Goal: Information Seeking & Learning: Learn about a topic

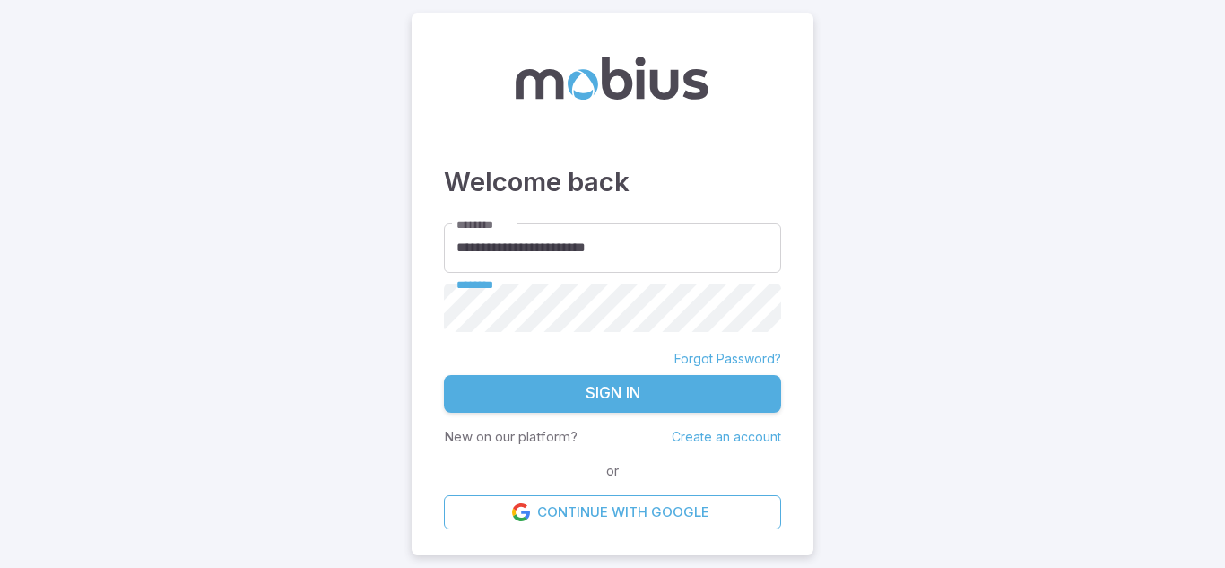
click at [444, 375] on button "Sign In" at bounding box center [612, 394] width 337 height 38
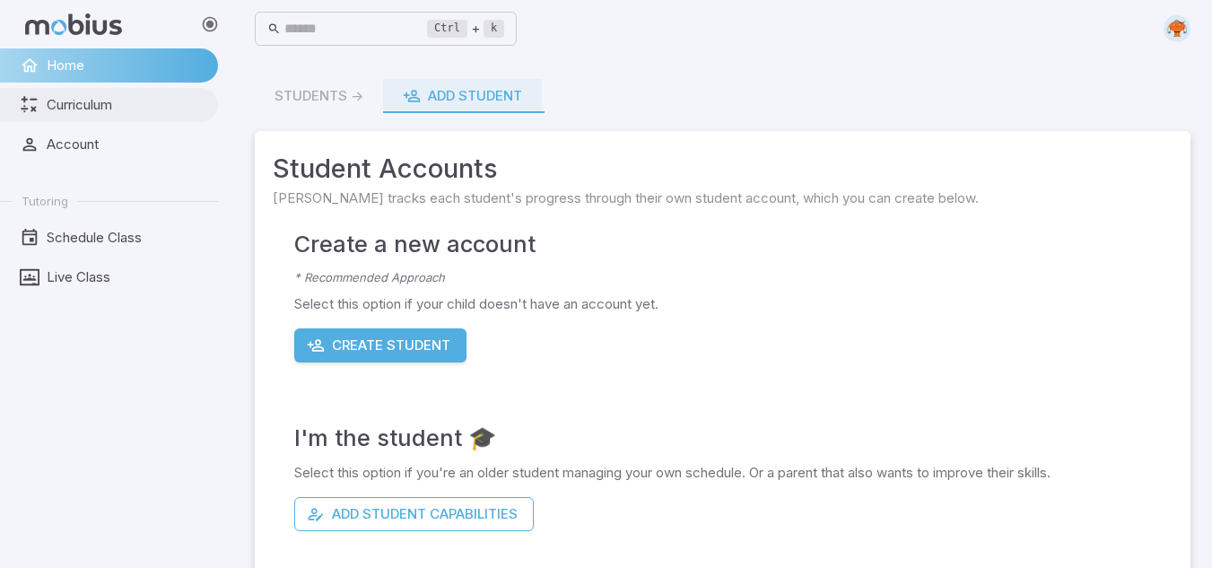
click at [63, 101] on span "Curriculum" at bounding box center [126, 105] width 159 height 20
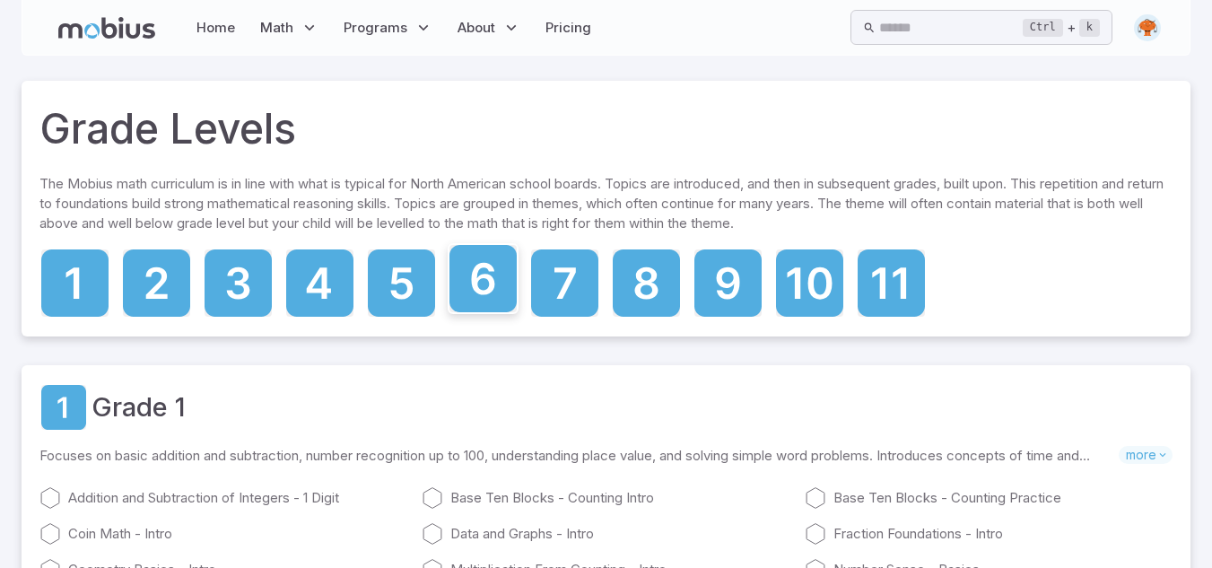
click at [498, 274] on icon at bounding box center [482, 278] width 67 height 67
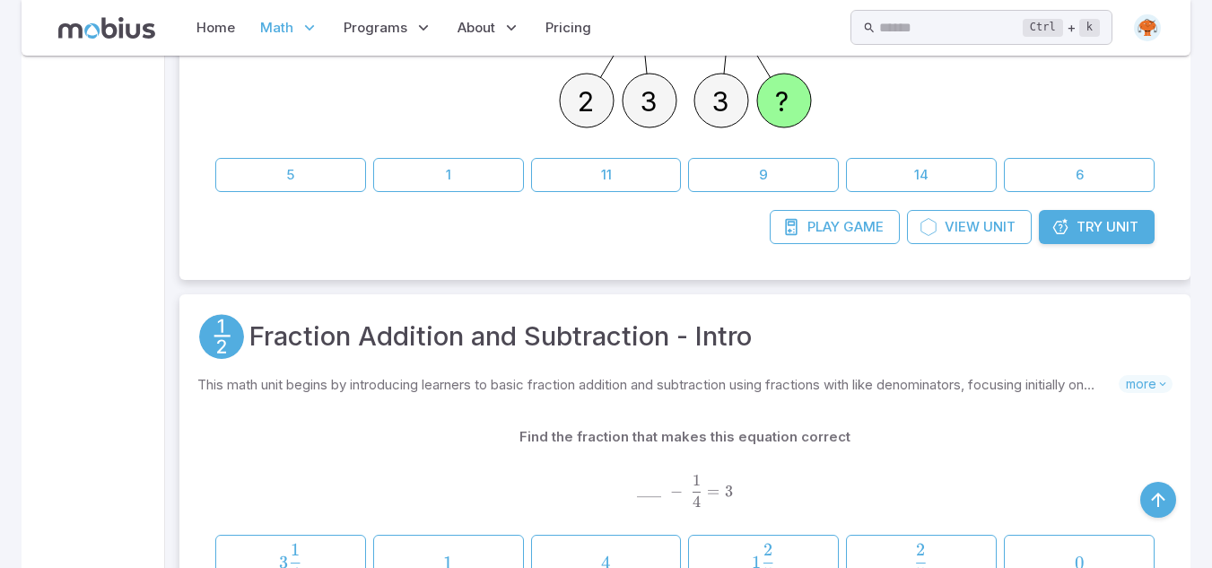
scroll to position [10700, 0]
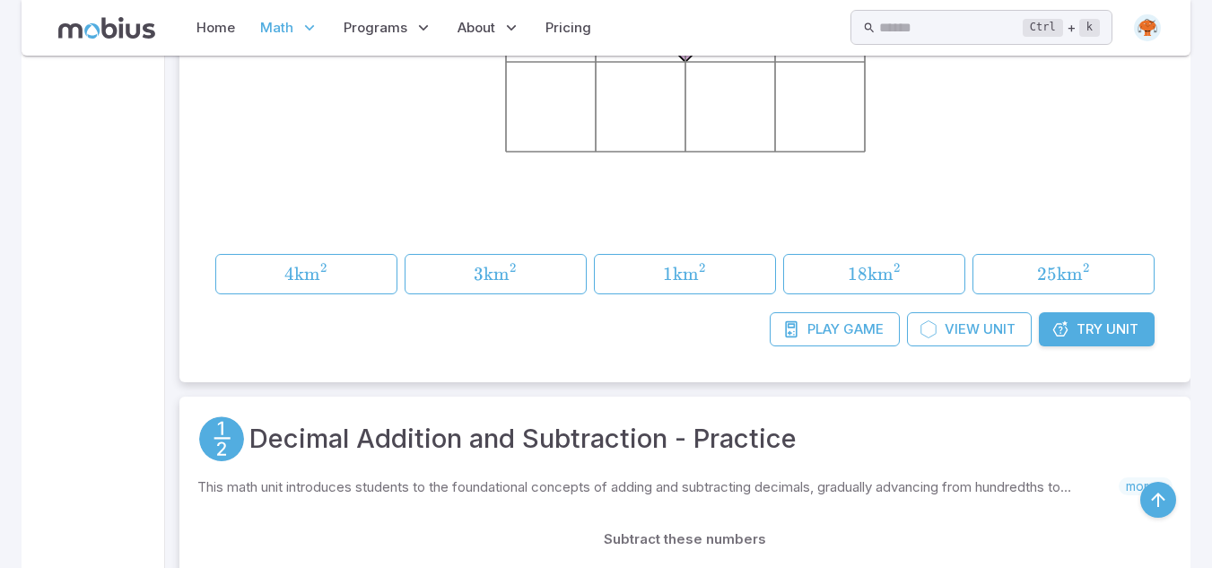
click at [1101, 339] on span "Try" at bounding box center [1089, 329] width 26 height 20
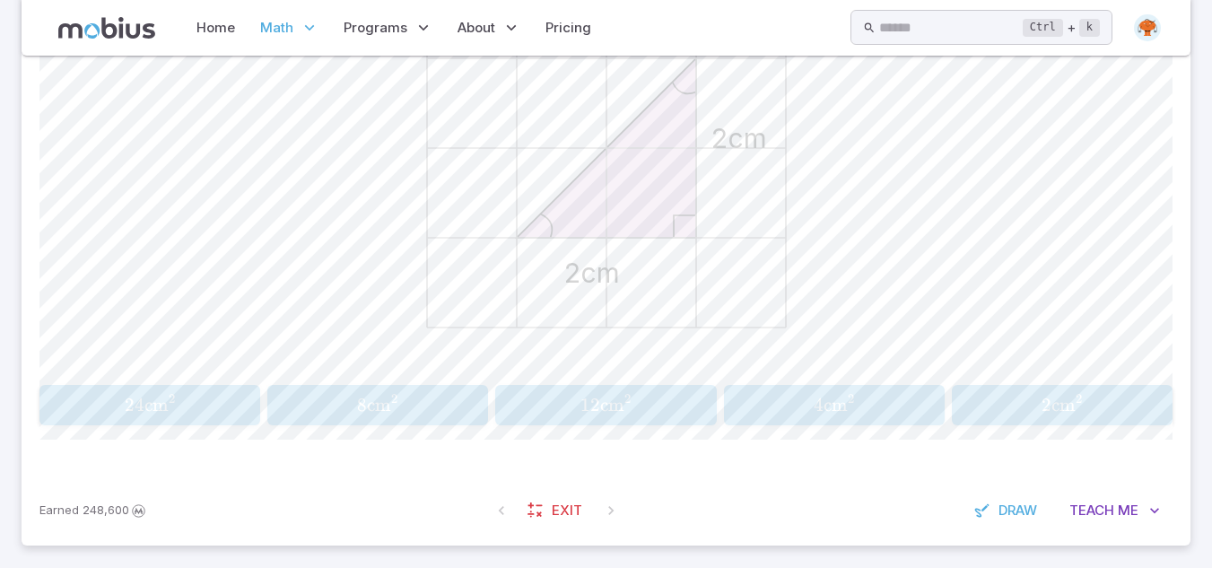
scroll to position [647, 0]
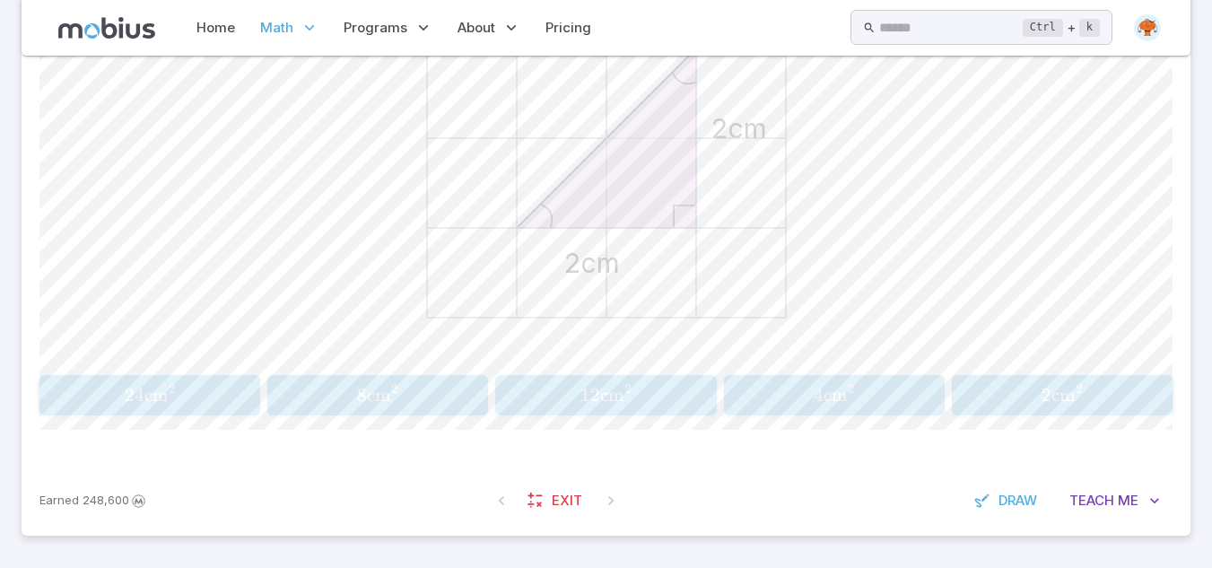
click at [795, 381] on button "4 cm 2 4\text{cm}^2 4 cm 2" at bounding box center [834, 395] width 221 height 40
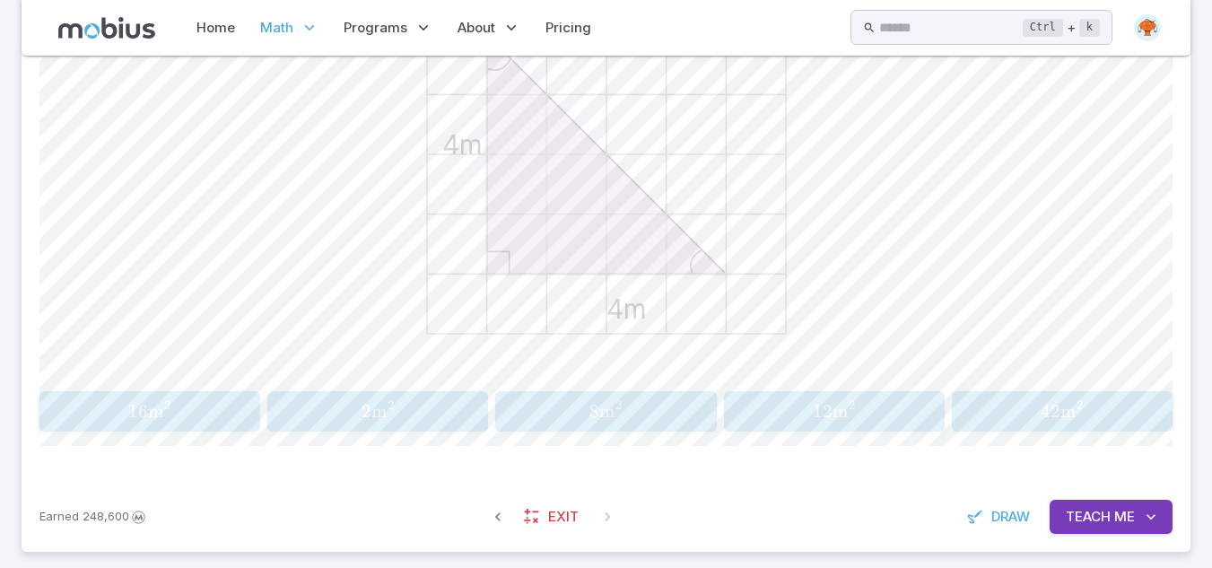
scroll to position [611, 0]
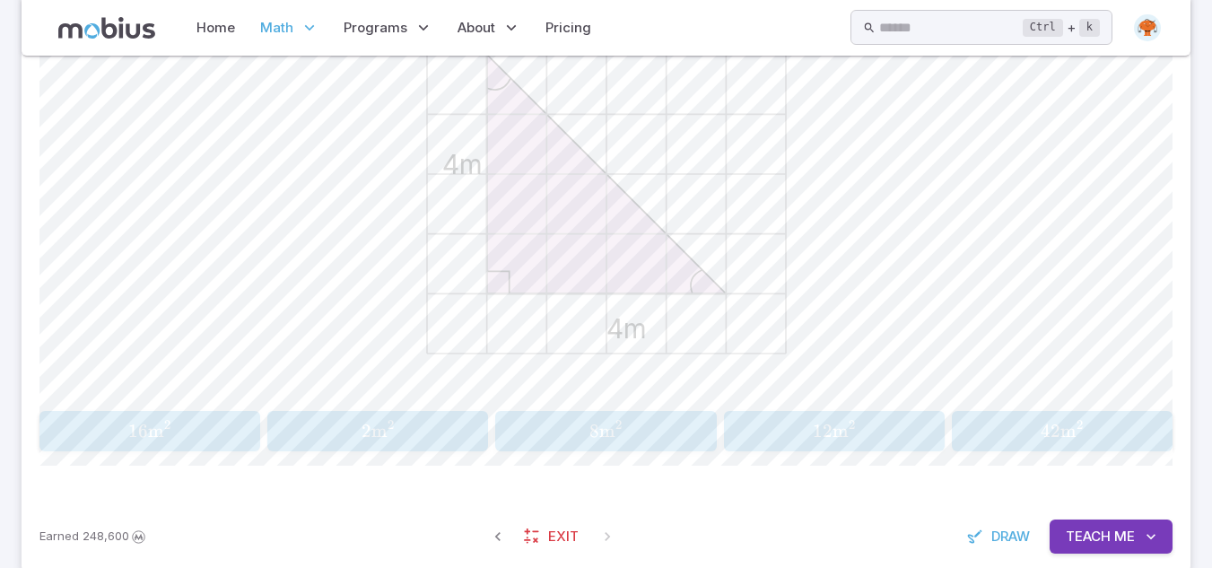
click at [617, 427] on span "2" at bounding box center [618, 424] width 6 height 15
click at [621, 442] on span "ft 2" at bounding box center [611, 431] width 20 height 22
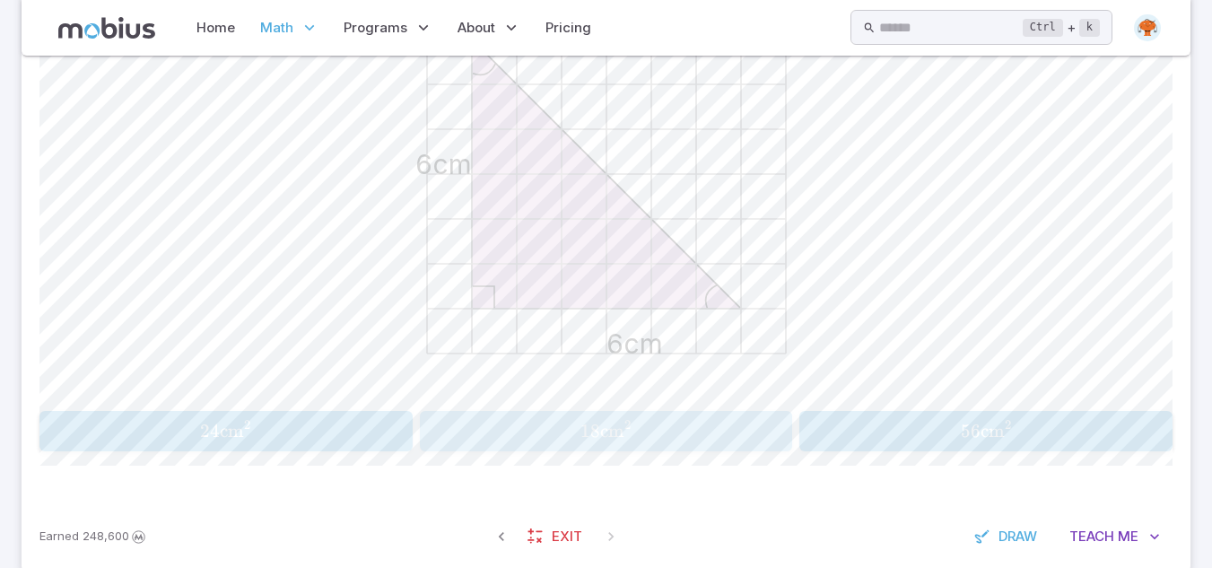
click at [655, 438] on span "18 cm 2" at bounding box center [605, 431] width 361 height 22
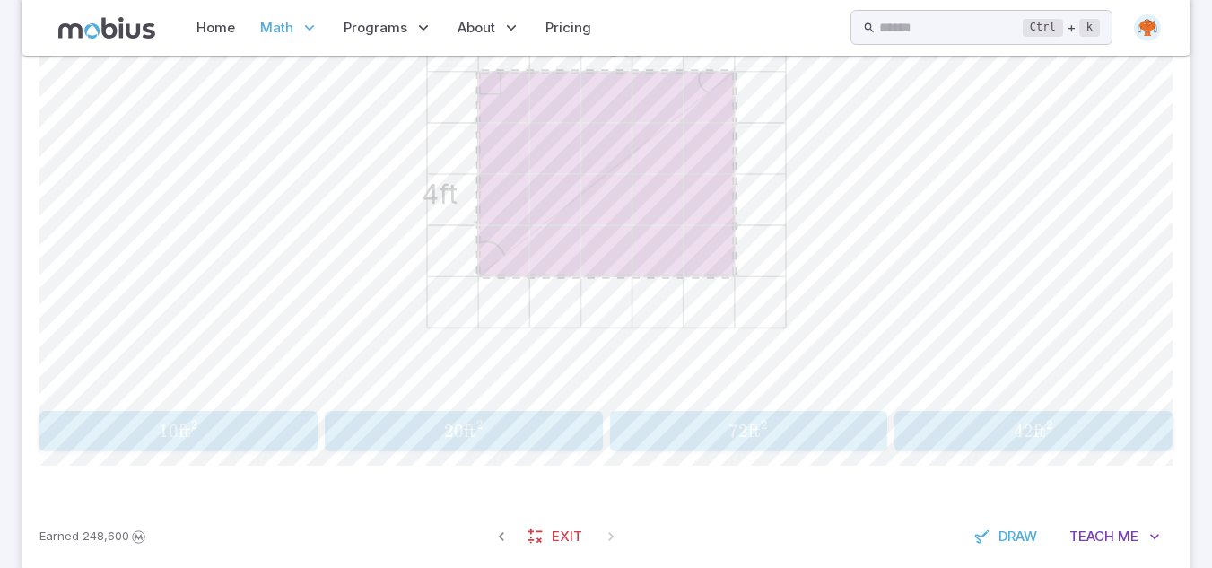
scroll to position [575, 0]
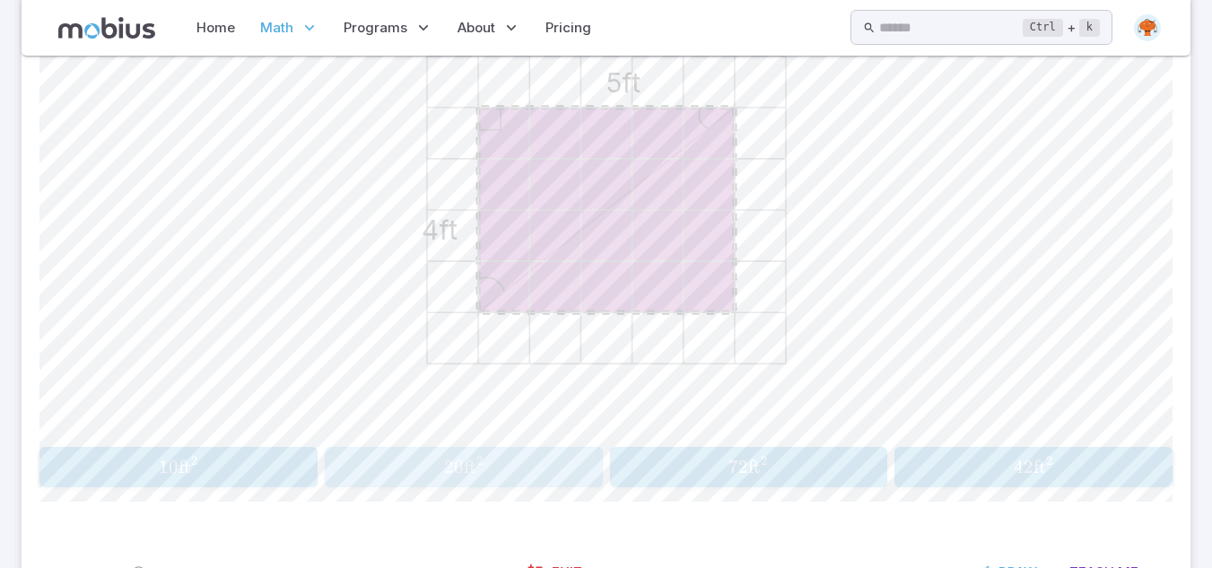
click at [444, 474] on span "20" at bounding box center [454, 467] width 20 height 22
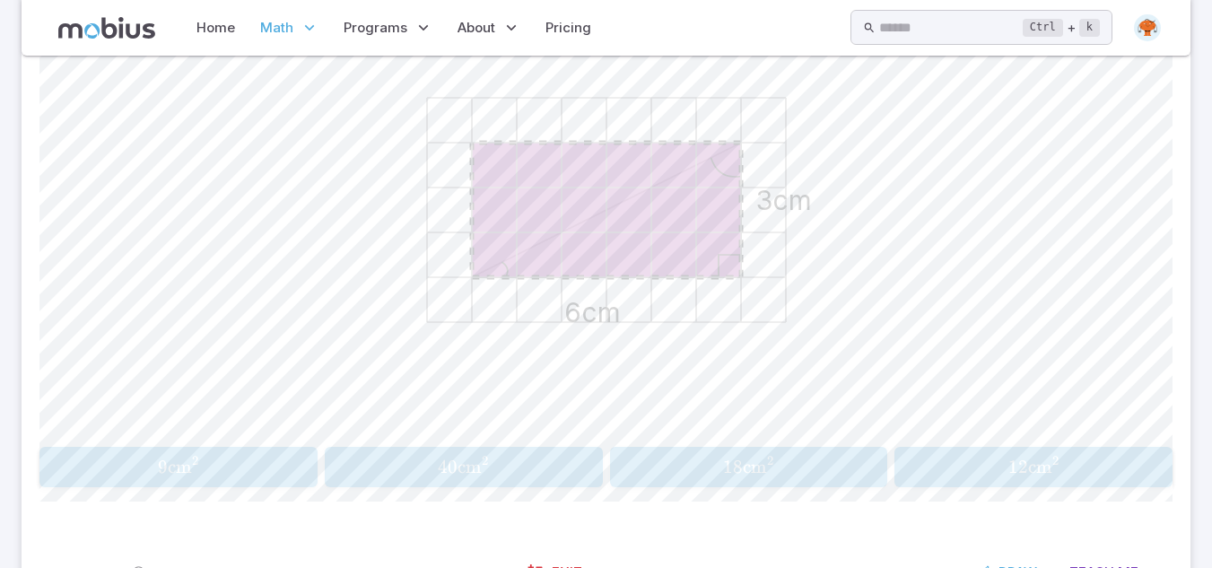
click at [751, 482] on button "18 cm 2 18\text{cm}^2 18 cm 2" at bounding box center [749, 467] width 278 height 40
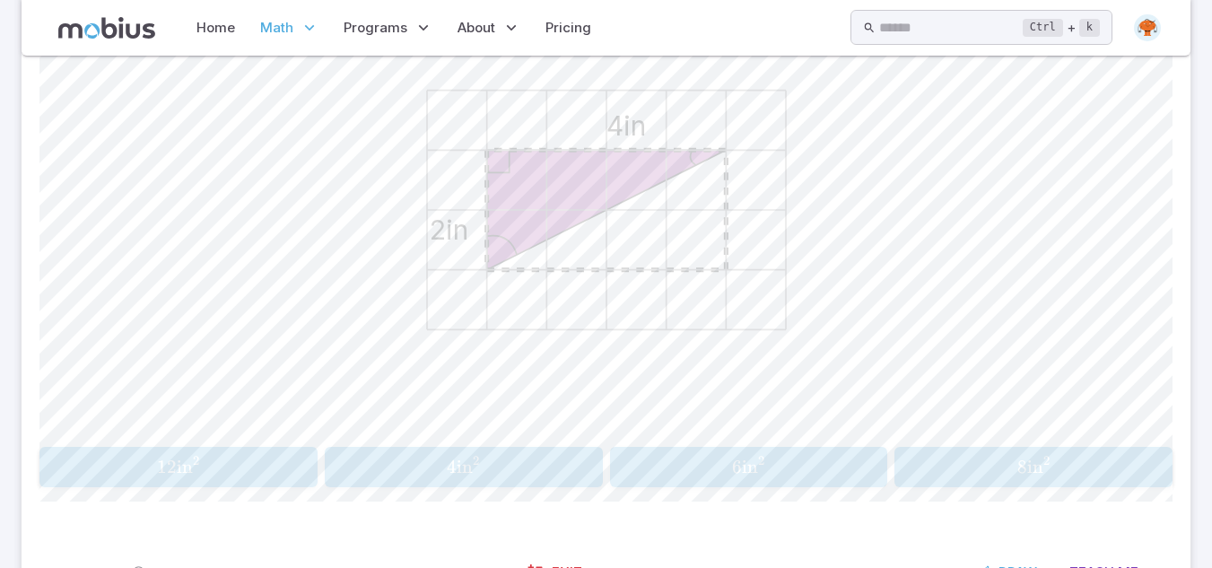
click at [759, 471] on span "2" at bounding box center [761, 464] width 7 height 16
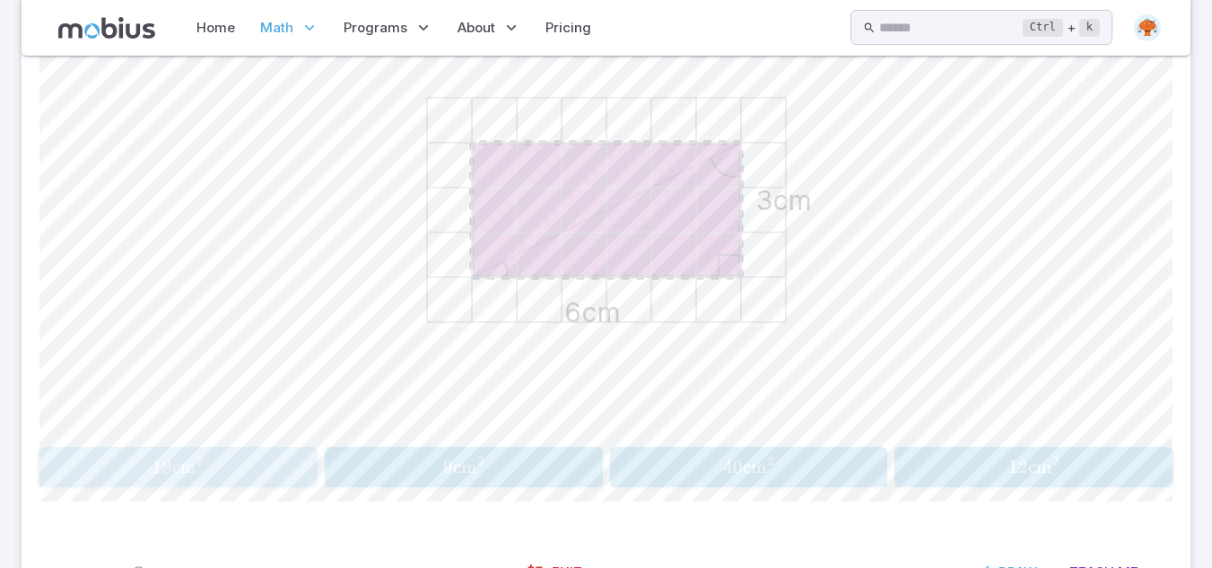
click at [291, 464] on span "18 cm 2" at bounding box center [178, 467] width 266 height 22
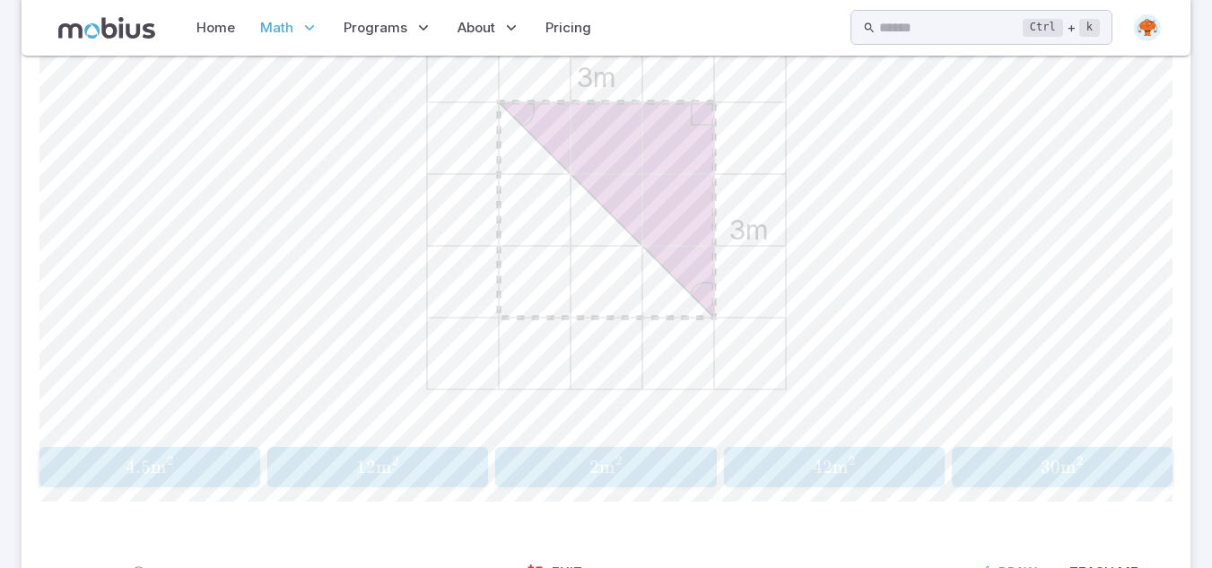
click at [160, 474] on span "m" at bounding box center [159, 467] width 16 height 22
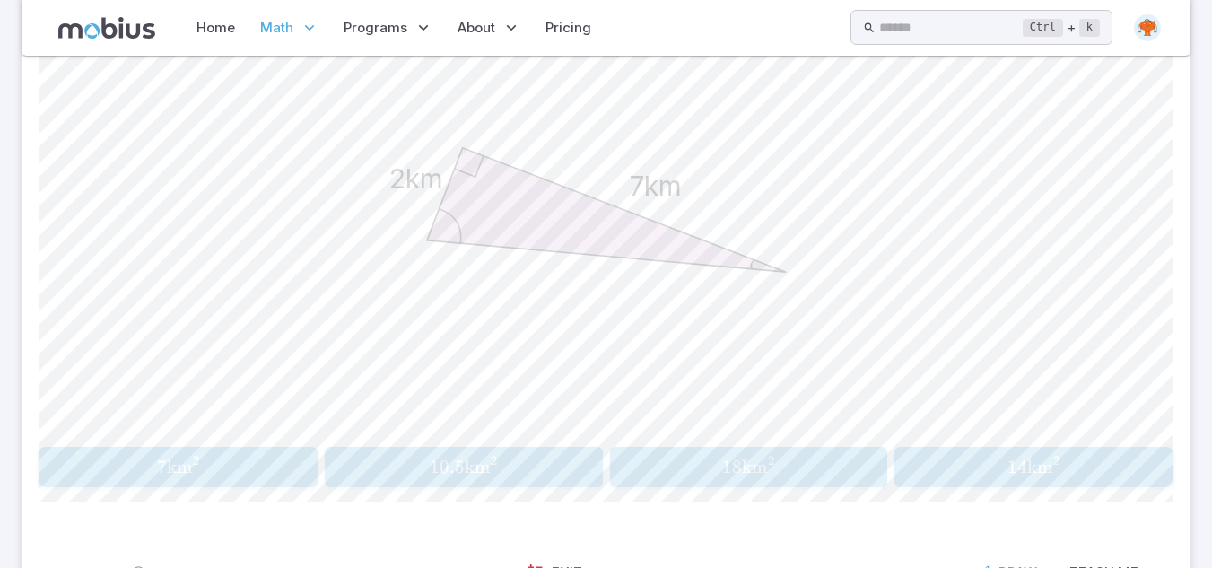
click at [410, 452] on button "10.5 km 2 10.5\text{km}^2 10.5 km 2" at bounding box center [464, 467] width 278 height 40
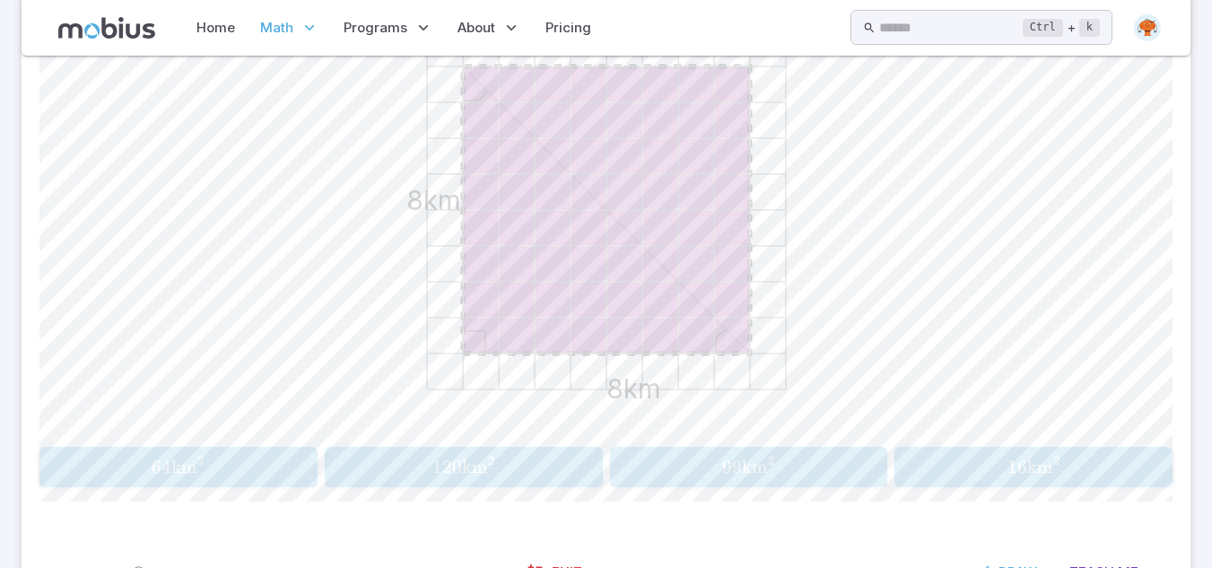
click at [204, 473] on span "2" at bounding box center [200, 464] width 7 height 17
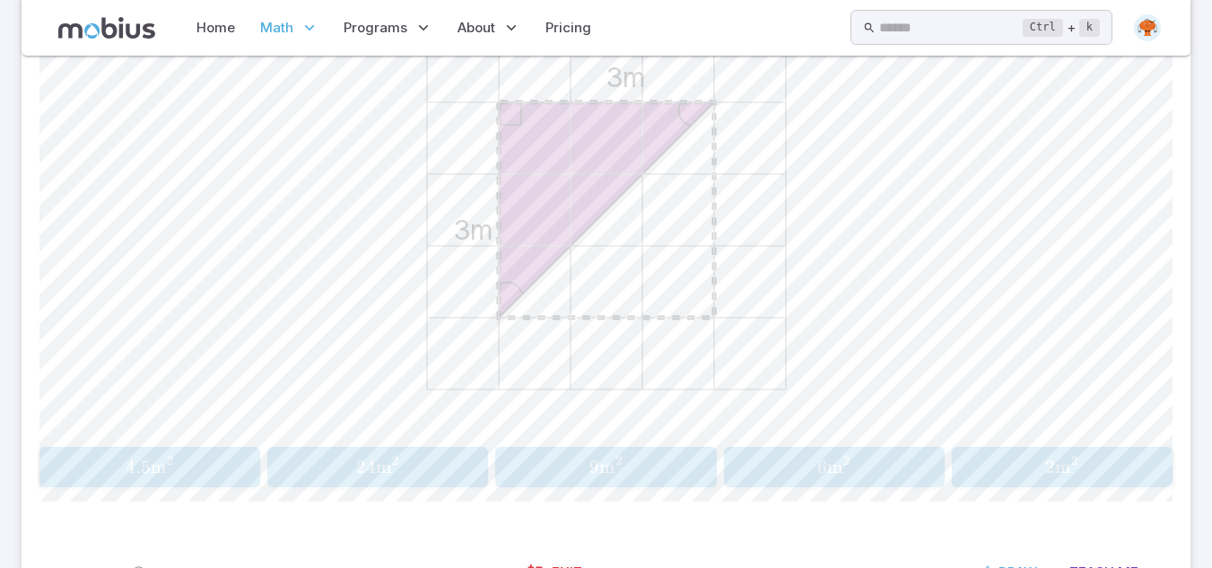
click at [763, 539] on div "Earned 248,600 Exit Draw Teach Me" at bounding box center [606, 572] width 1169 height 70
click at [193, 460] on span "4.5 m 2" at bounding box center [149, 467] width 209 height 22
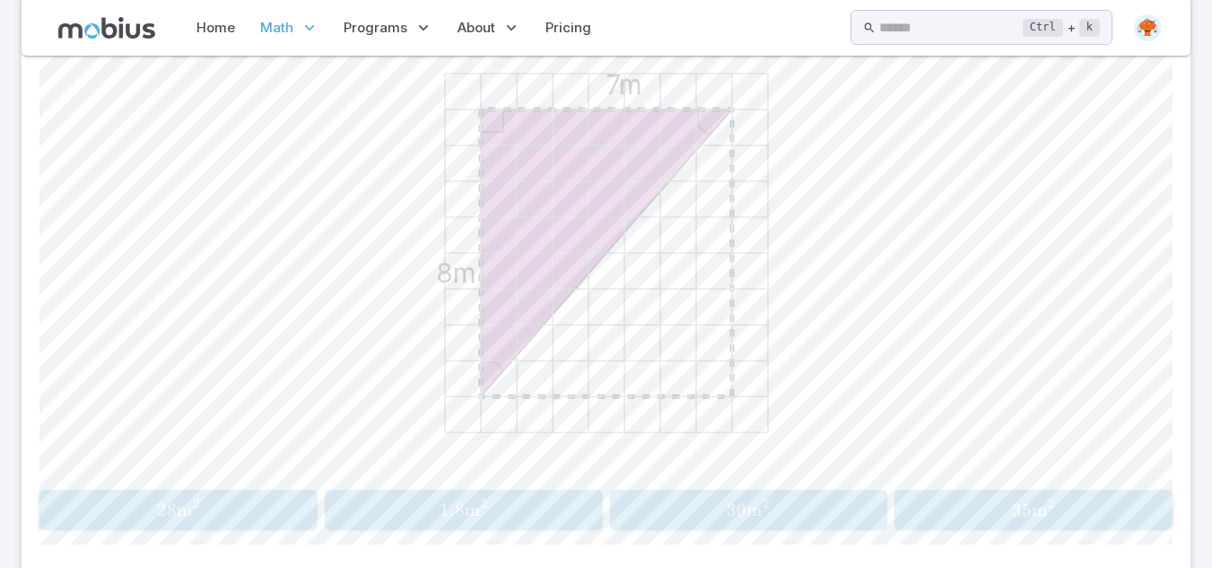
scroll to position [647, 0]
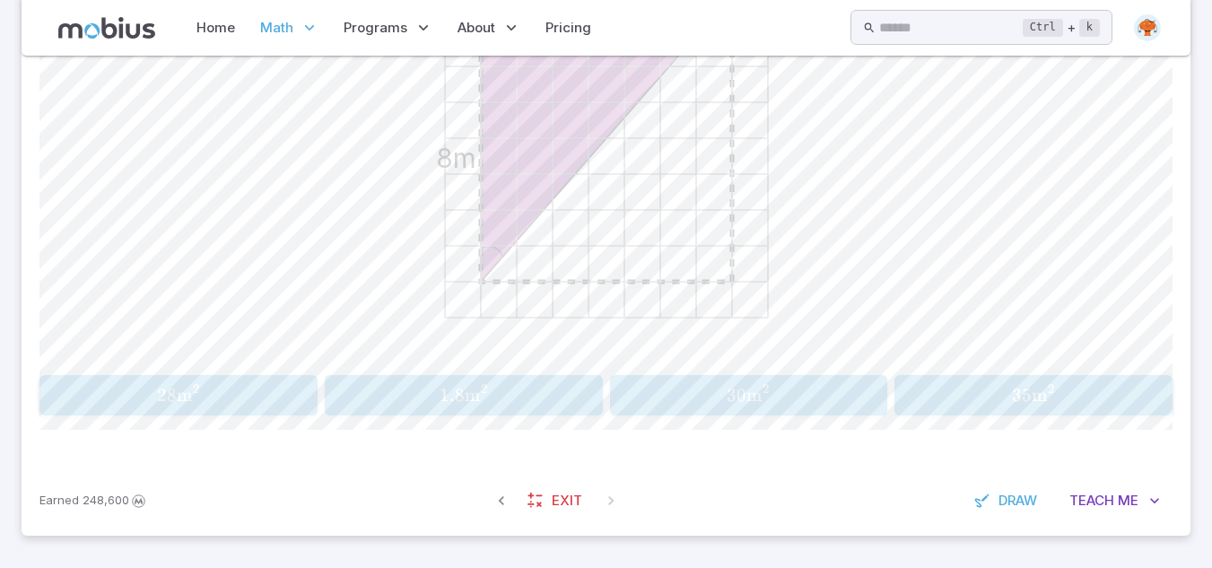
click at [939, 389] on span "35 m 2" at bounding box center [1033, 395] width 266 height 22
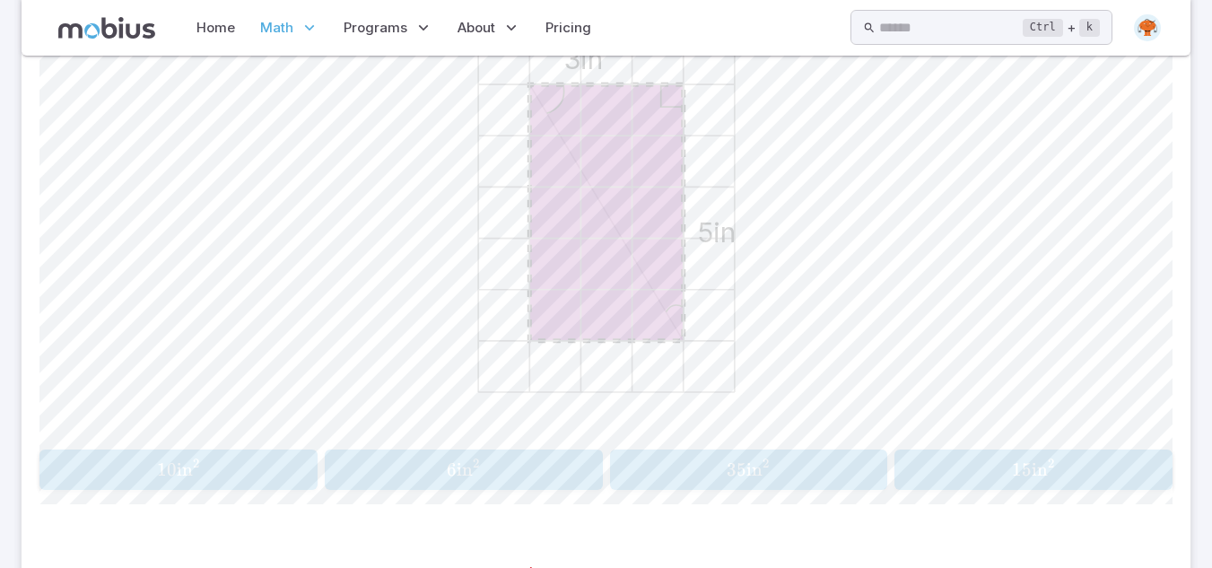
scroll to position [575, 0]
click at [1021, 480] on div "15 in 2 15\text{in}^2 15 in 2" at bounding box center [1033, 467] width 266 height 26
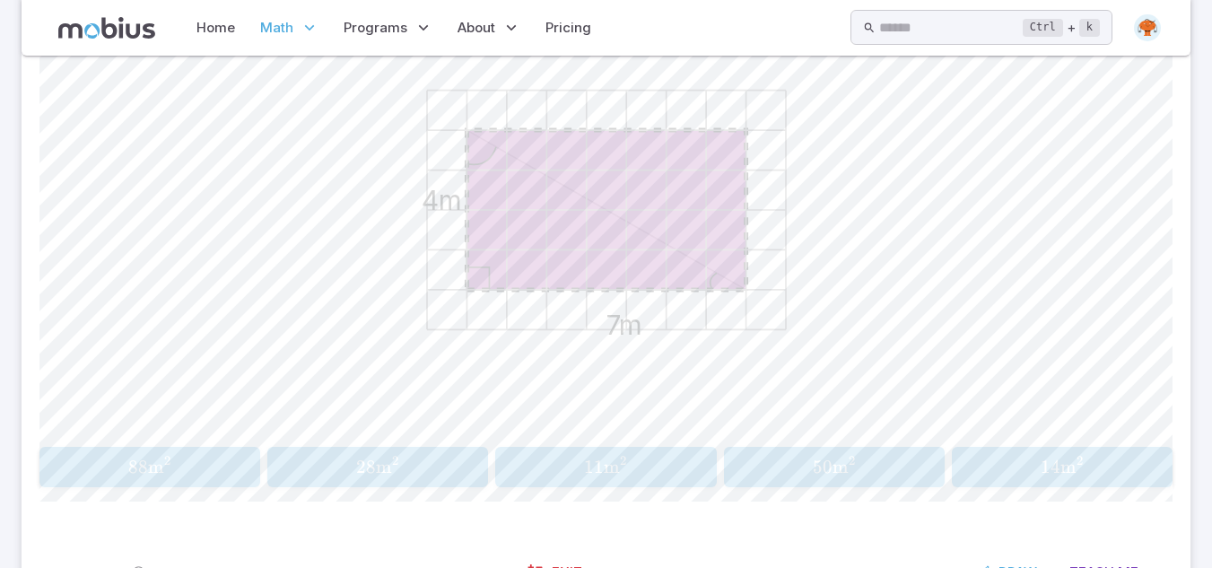
click at [420, 479] on div "28 m 2 28\text{m}^2 28 m 2" at bounding box center [378, 467] width 209 height 26
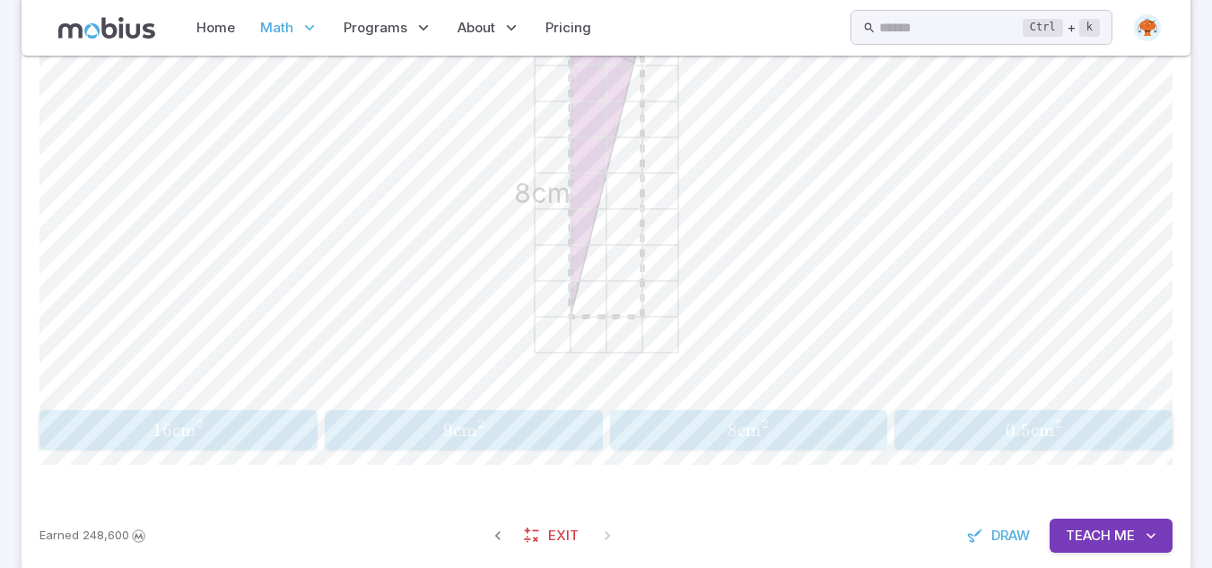
scroll to position [611, 0]
click at [710, 434] on span "8 cm 2" at bounding box center [748, 431] width 266 height 22
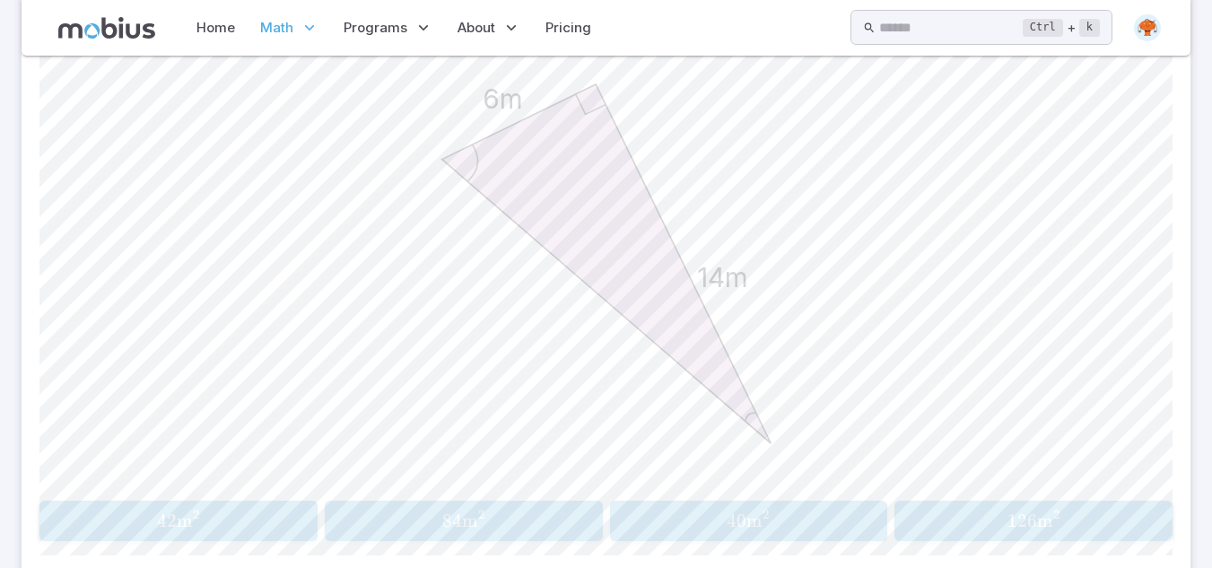
scroll to position [647, 0]
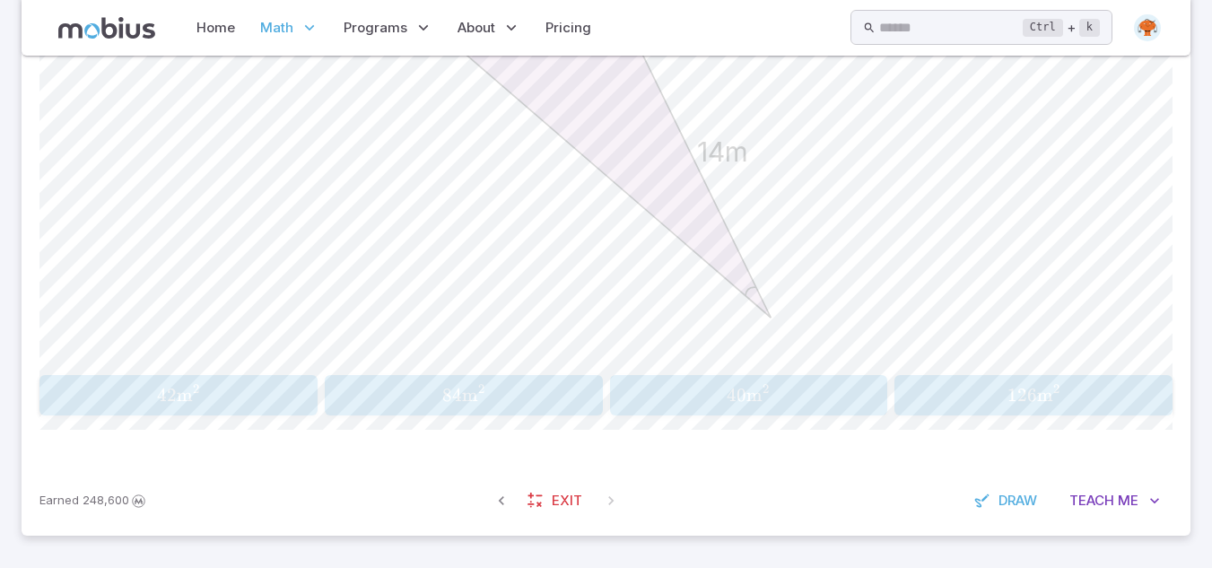
click at [168, 399] on span "42" at bounding box center [167, 395] width 20 height 22
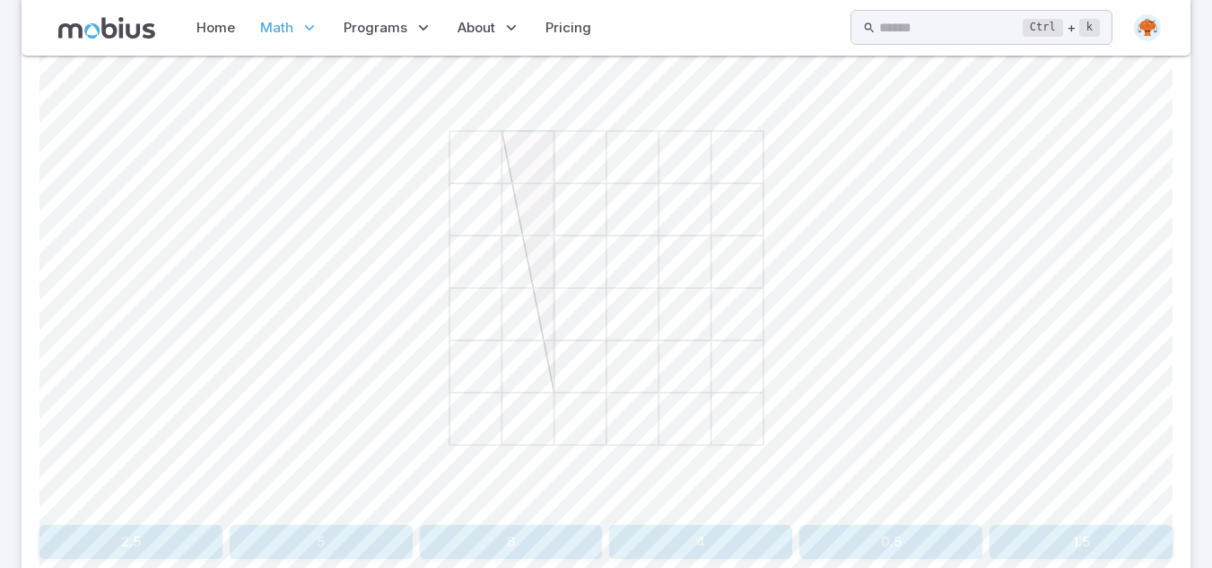
scroll to position [533, 0]
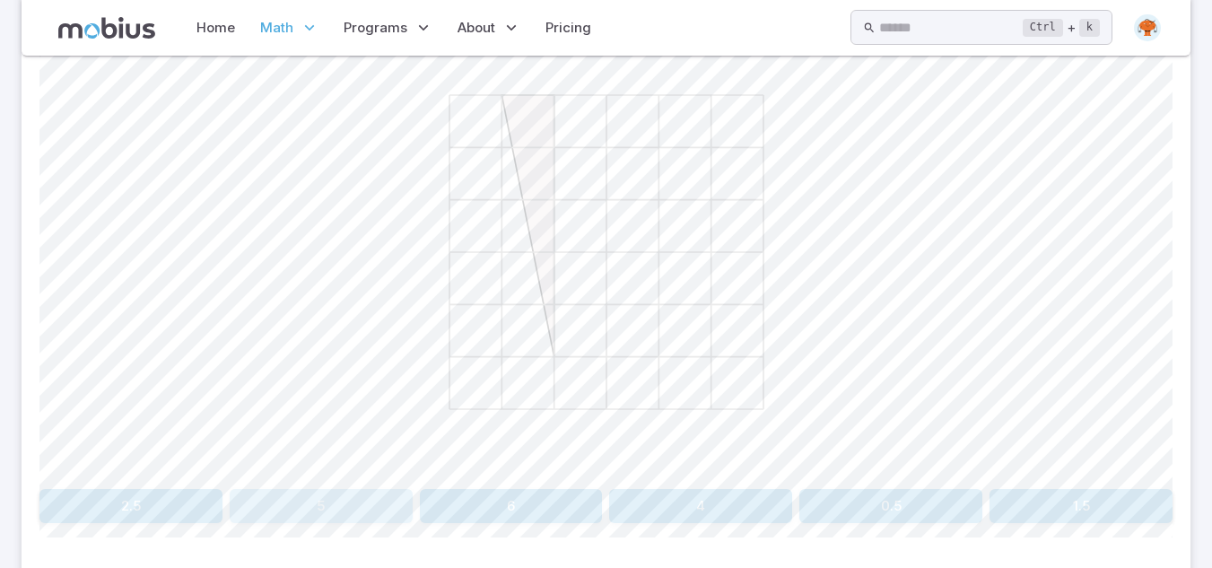
click at [317, 515] on button "5" at bounding box center [321, 506] width 183 height 34
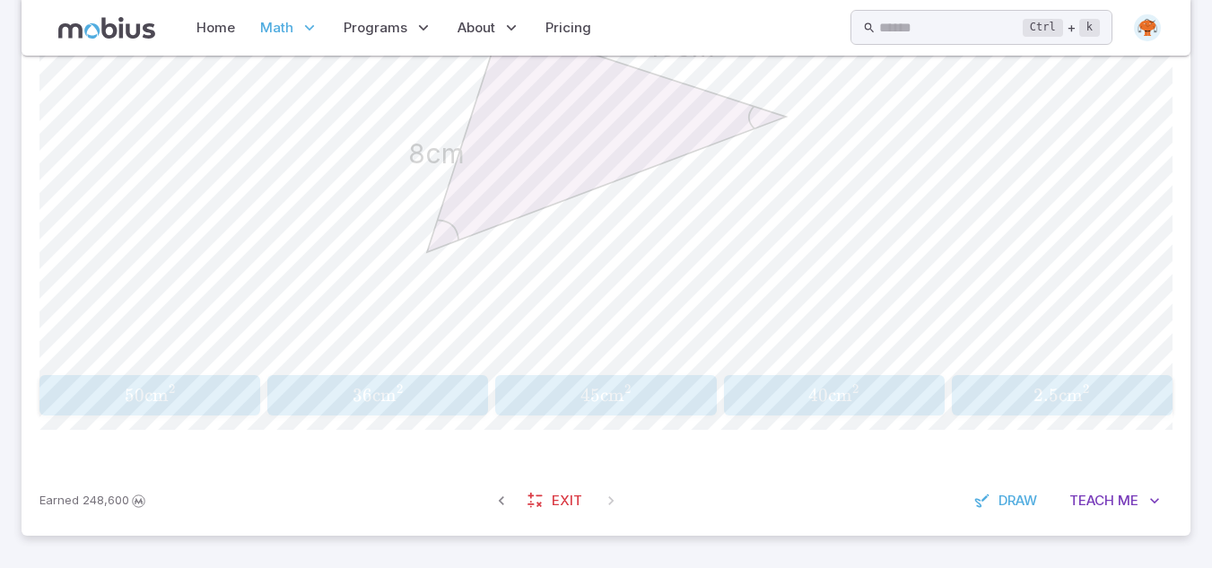
scroll to position [611, 0]
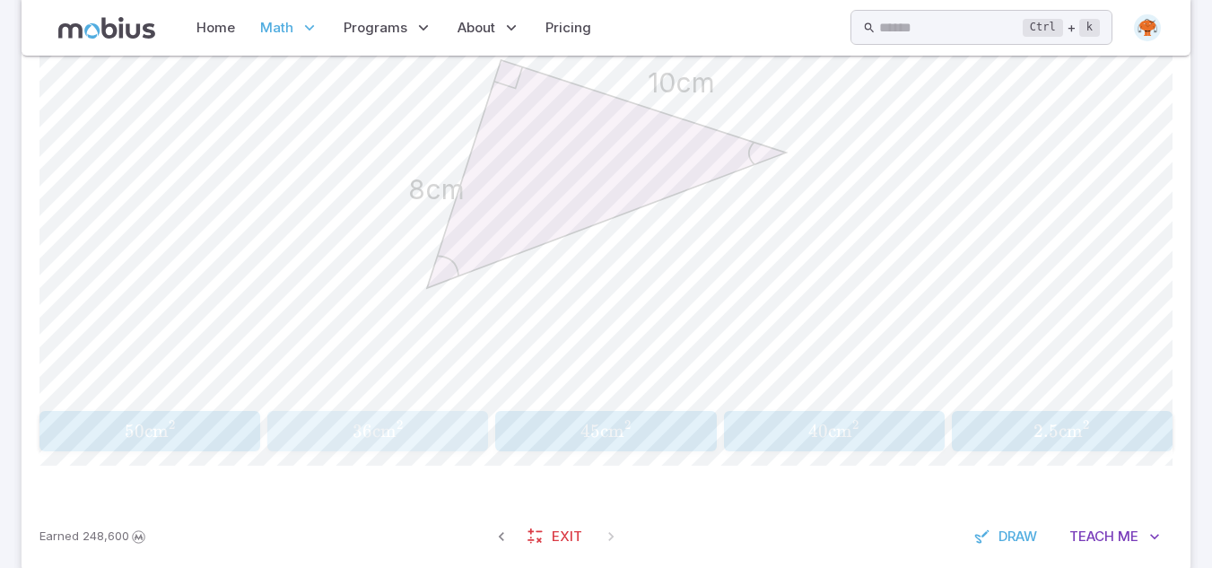
click at [402, 425] on span "2" at bounding box center [399, 424] width 6 height 15
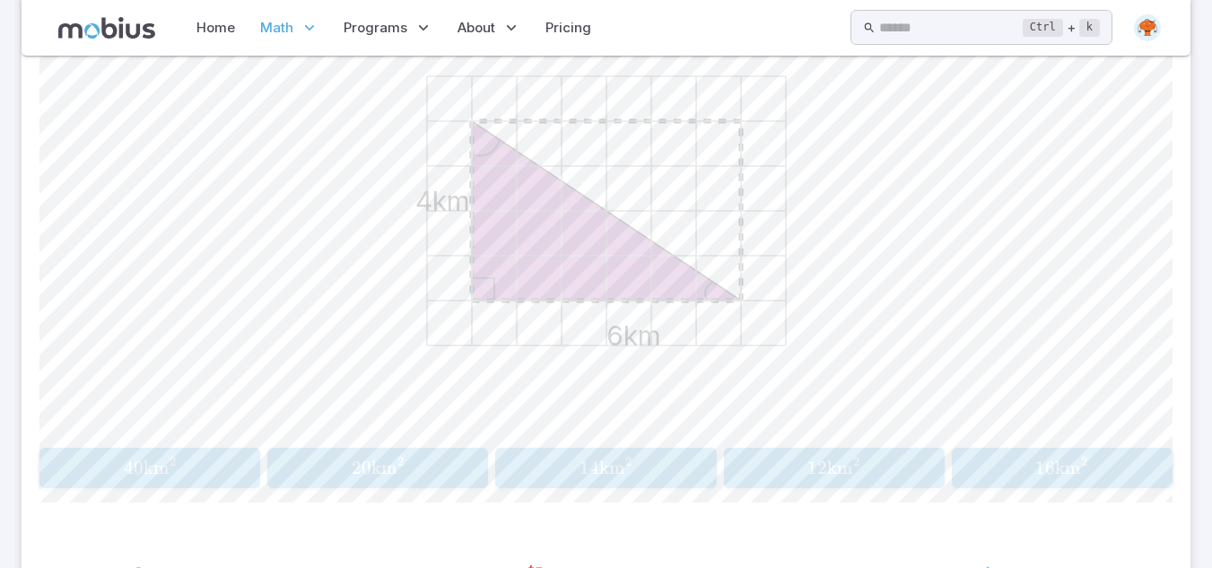
scroll to position [575, 0]
drag, startPoint x: 467, startPoint y: 128, endPoint x: 469, endPoint y: 282, distance: 153.4
click at [469, 282] on icon "4km 6km" at bounding box center [606, 210] width 448 height 448
drag, startPoint x: 661, startPoint y: 334, endPoint x: 695, endPoint y: 332, distance: 34.1
click at [695, 332] on icon "4km 6km" at bounding box center [606, 210] width 448 height 448
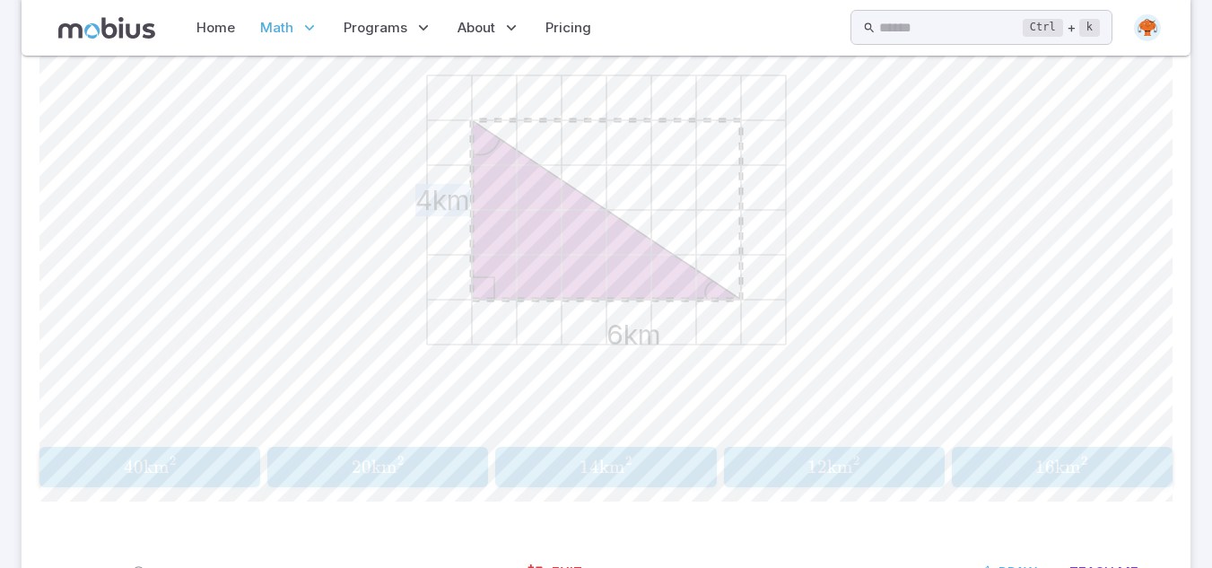
scroll to position [647, 0]
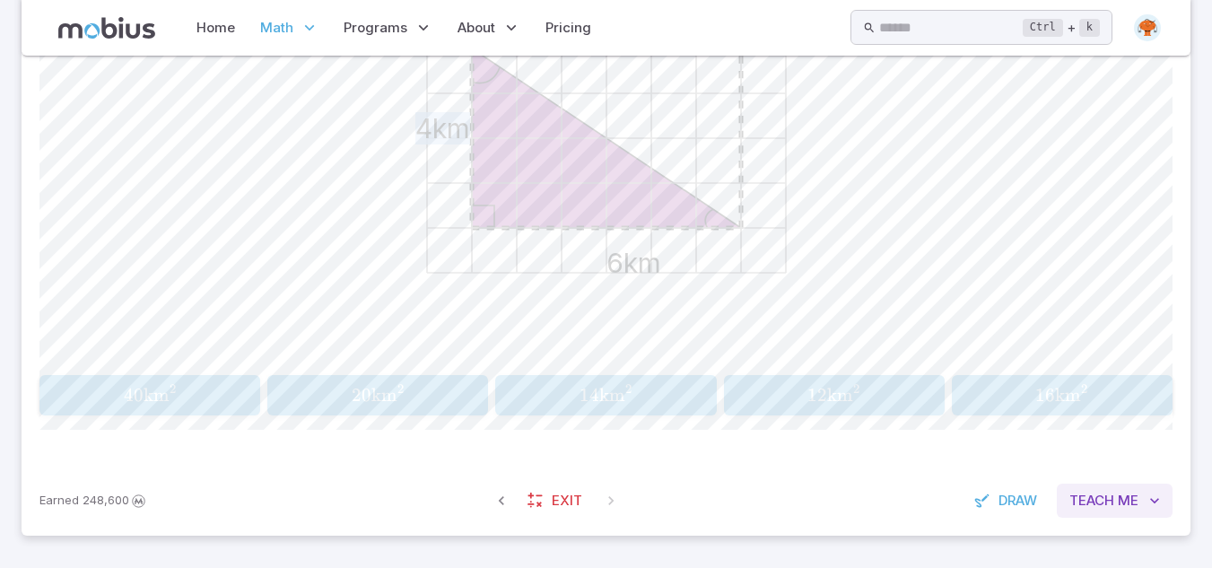
click at [1133, 507] on span "Me" at bounding box center [1127, 501] width 21 height 20
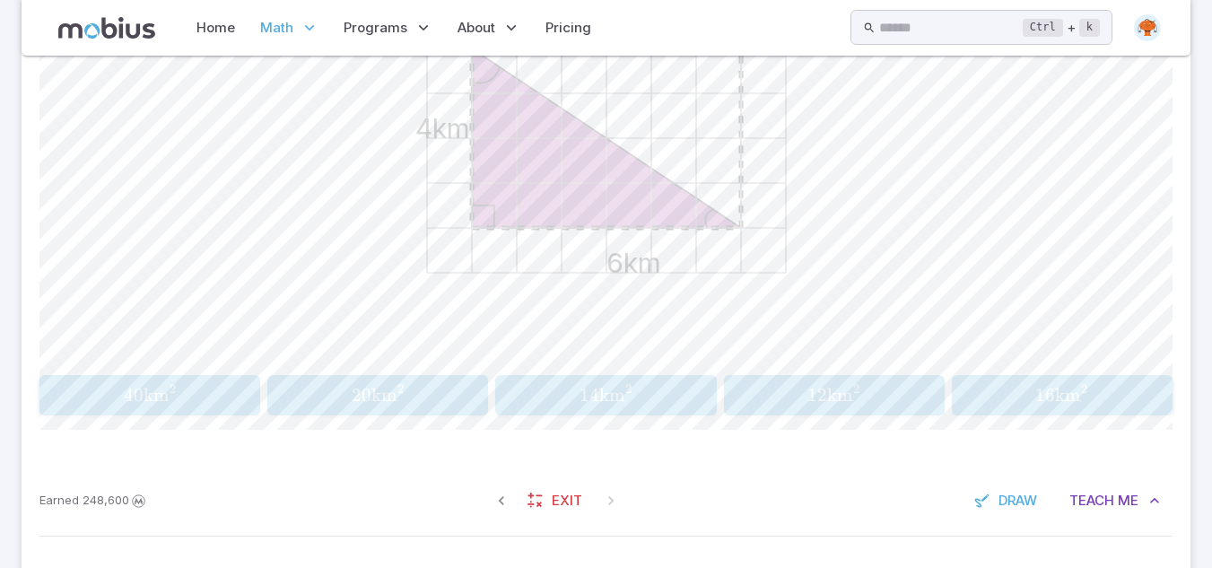
drag, startPoint x: 1208, startPoint y: 399, endPoint x: 1224, endPoint y: 450, distance: 53.6
click at [1212, 450] on html "chukwudi . Home Math Grade 1 Grade 2 Grade 3 Grade 4 Grade 5 Grade 6 Grade 7 Gr…" at bounding box center [606, 59] width 1212 height 1412
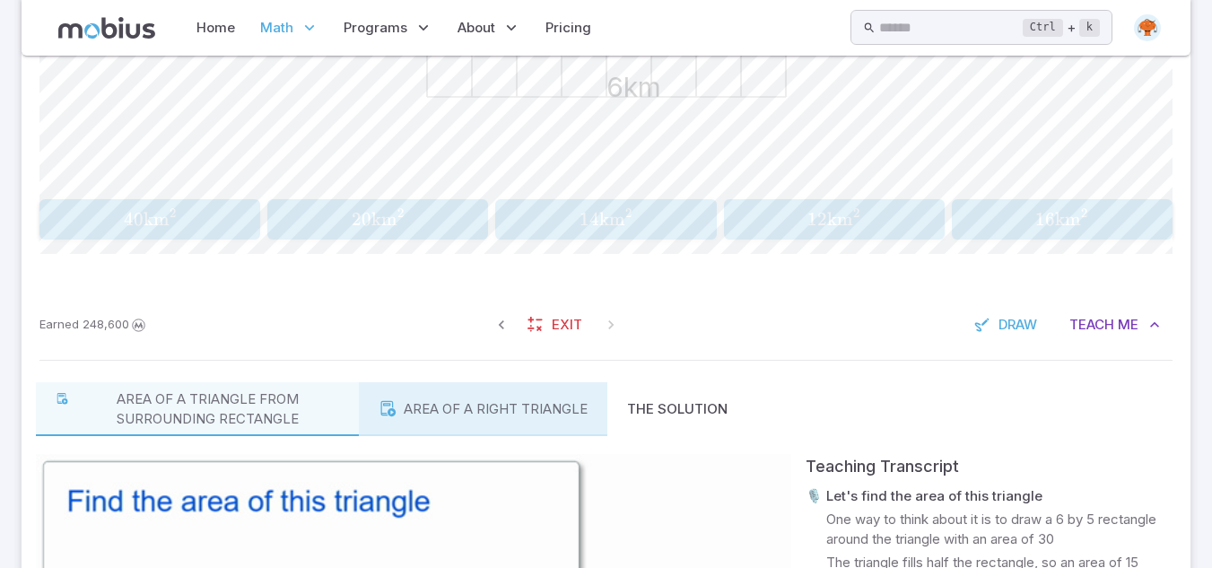
click at [491, 412] on p "Area of a right triangle" at bounding box center [496, 409] width 184 height 20
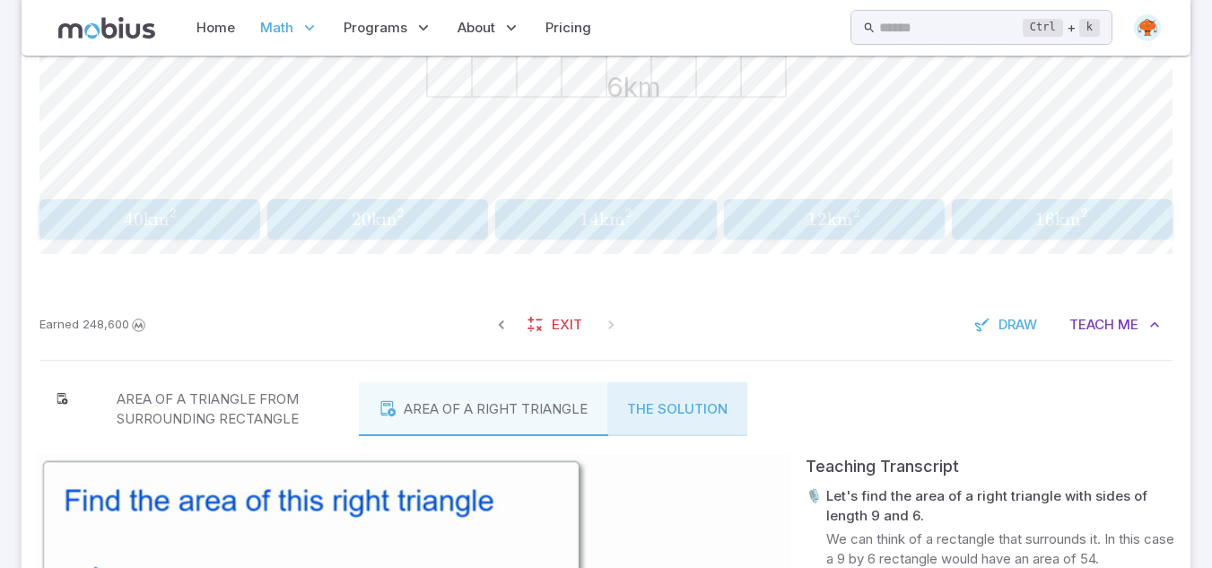
click at [662, 396] on button "The Solution" at bounding box center [677, 409] width 140 height 54
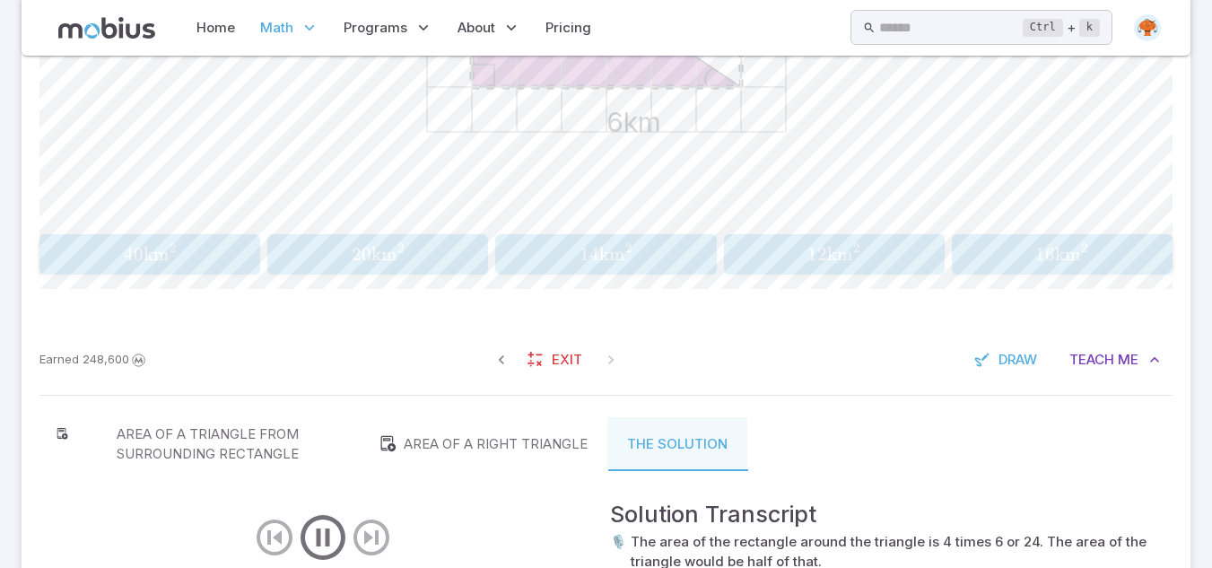
scroll to position [782, 0]
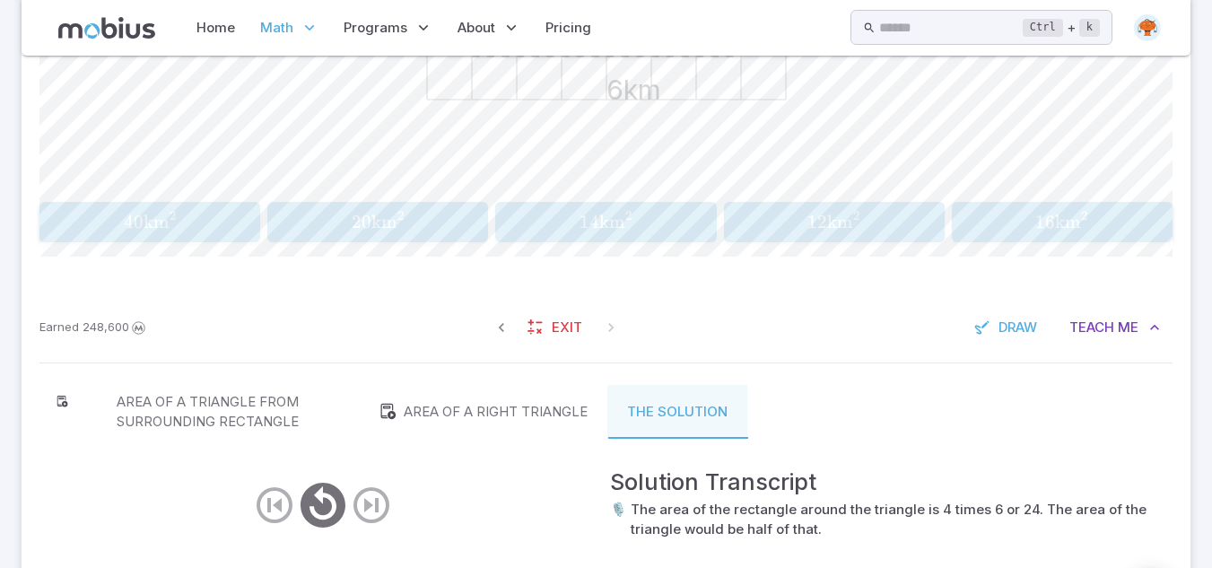
scroll to position [810, 0]
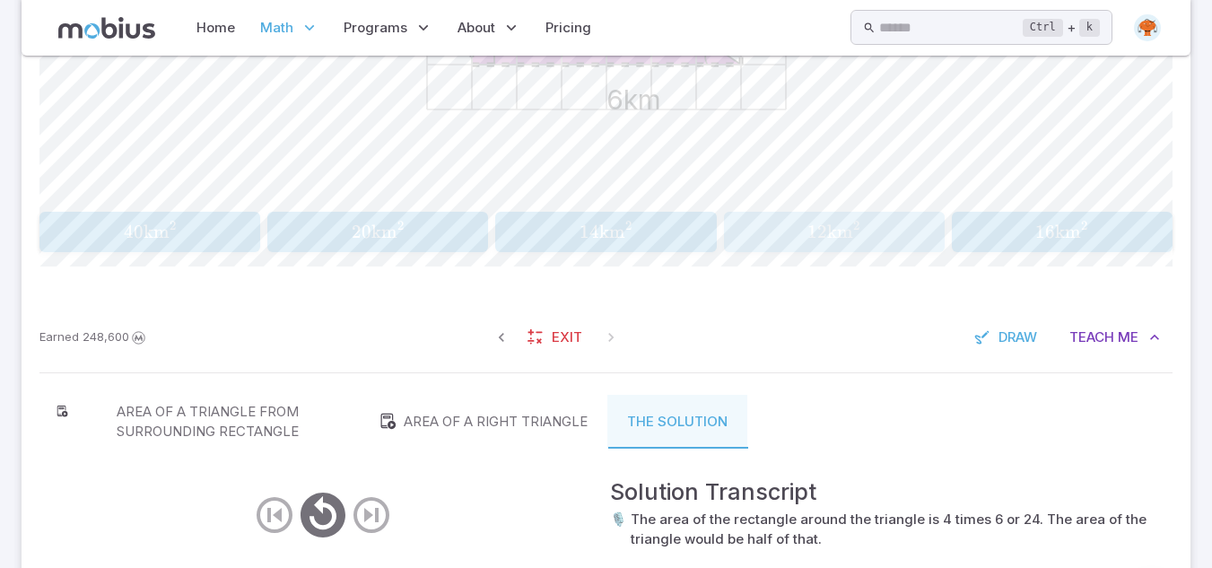
click at [793, 223] on span "12 km 2" at bounding box center [833, 232] width 209 height 22
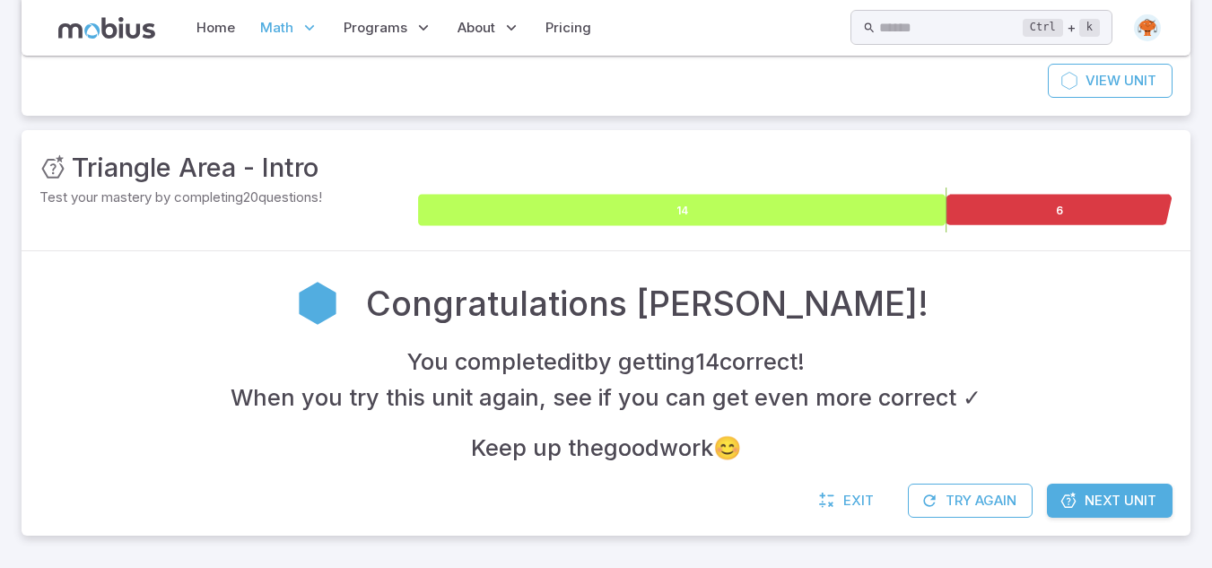
scroll to position [178, 0]
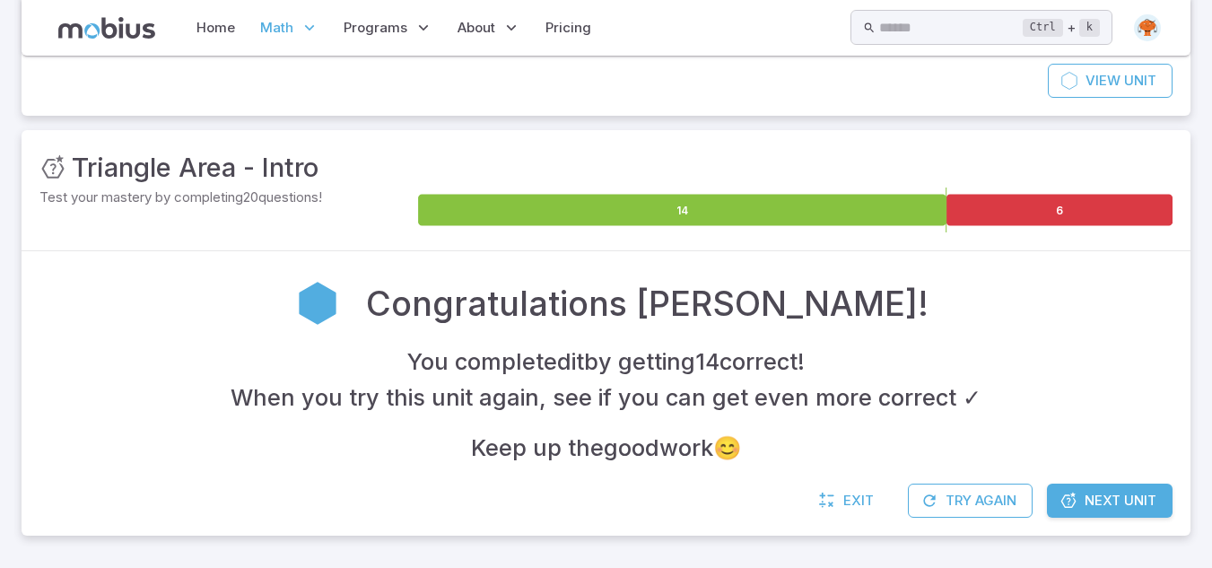
click at [1134, 503] on span "Next Unit" at bounding box center [1120, 501] width 72 height 20
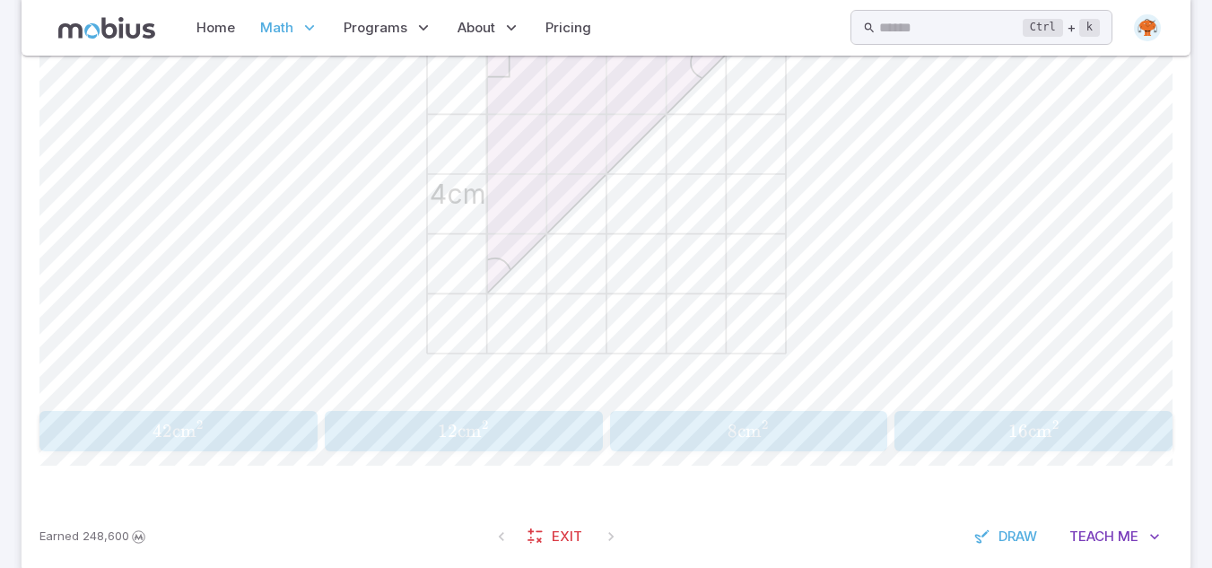
scroll to position [575, 0]
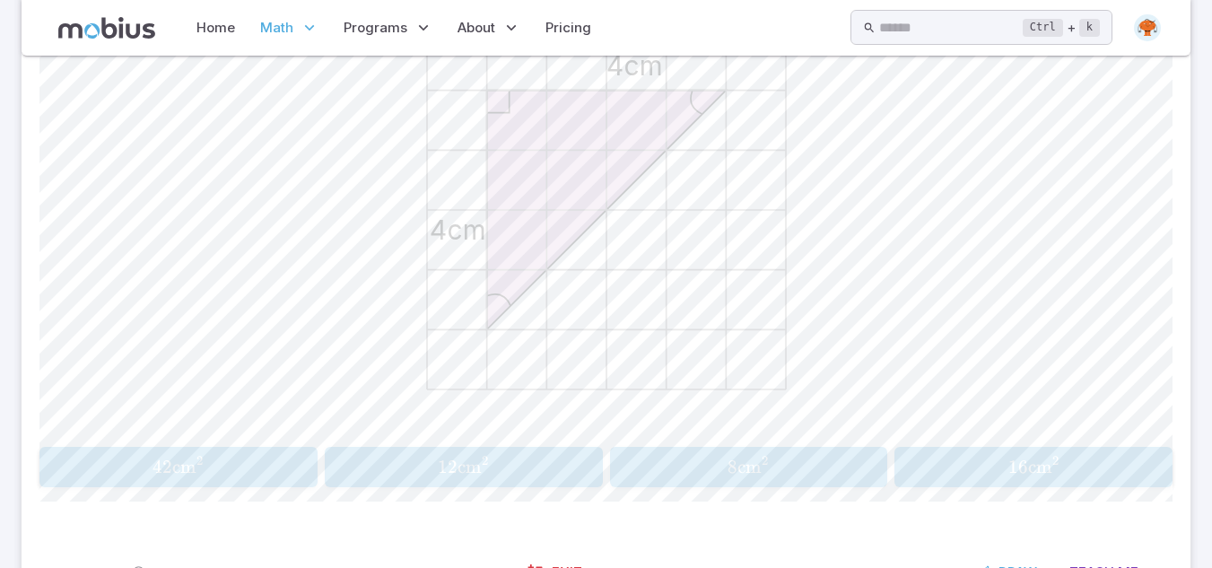
click at [670, 457] on span "8 cm 2" at bounding box center [748, 467] width 266 height 22
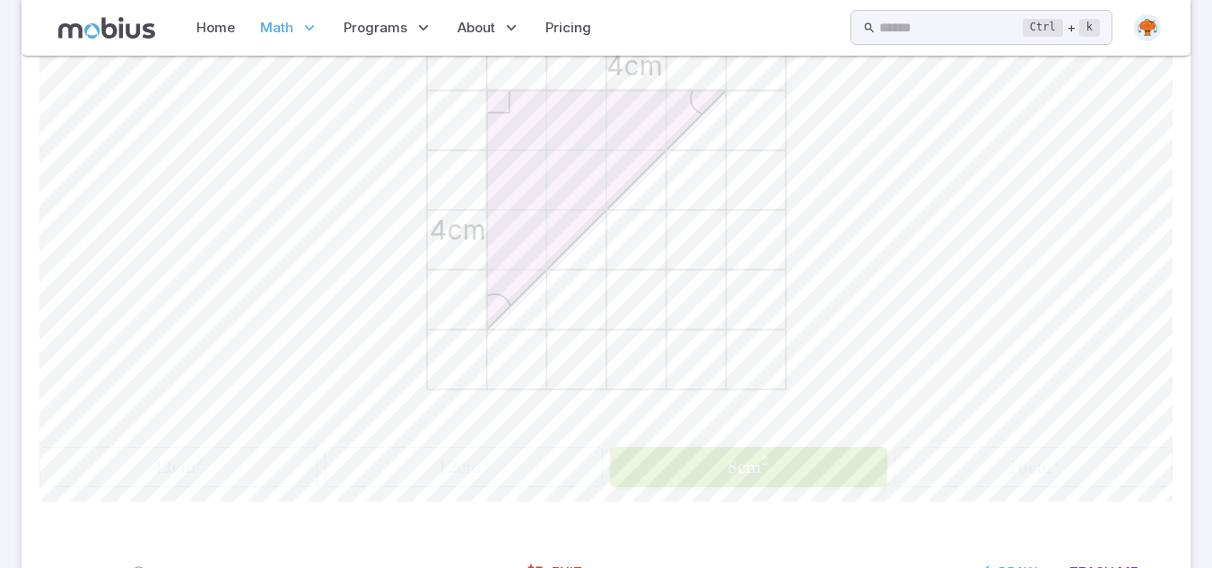
drag, startPoint x: 670, startPoint y: 457, endPoint x: 819, endPoint y: 600, distance: 206.1
click at [819, 567] on html "chukwudi . Home Math Grade 1 Grade 2 Grade 3 Grade 4 Grade 5 Grade 6 Grade 7 Gr…" at bounding box center [606, 32] width 1212 height 1214
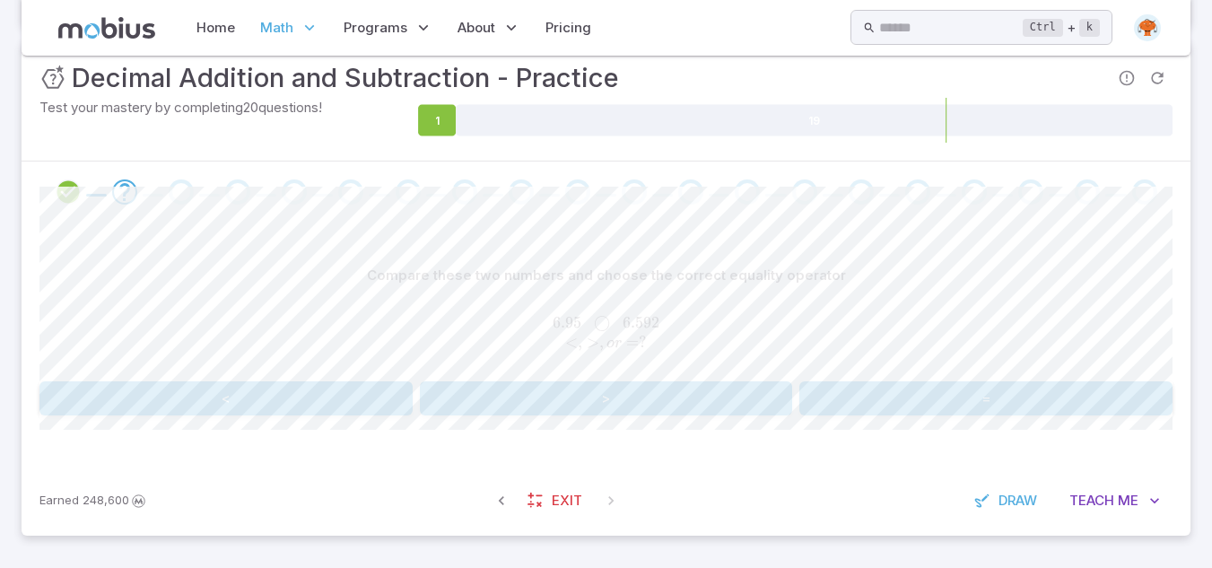
scroll to position [268, 0]
click at [670, 403] on button ">" at bounding box center [606, 398] width 373 height 34
click at [548, 397] on button "0.22" at bounding box center [511, 399] width 183 height 34
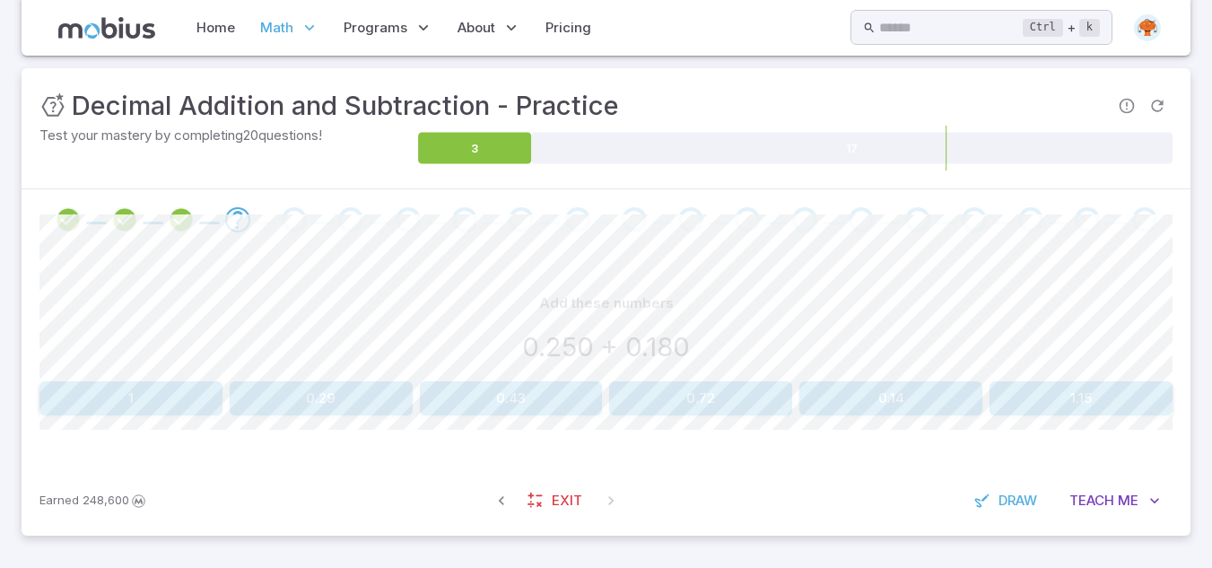
scroll to position [240, 0]
click at [495, 404] on button "0.43" at bounding box center [511, 398] width 183 height 34
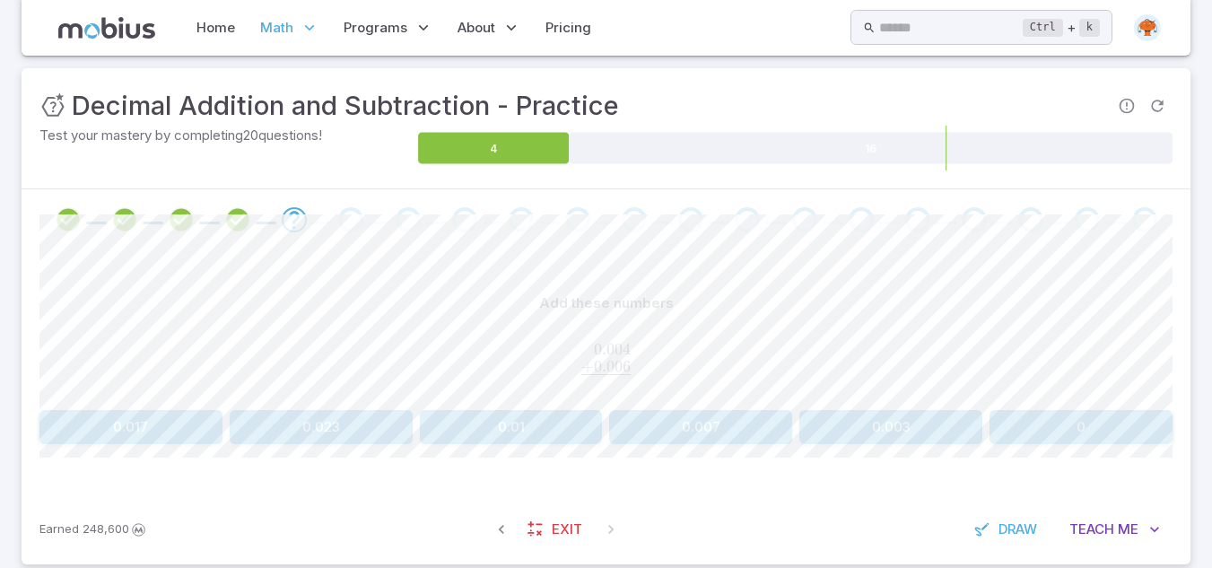
click at [556, 425] on button "0.01" at bounding box center [511, 427] width 183 height 34
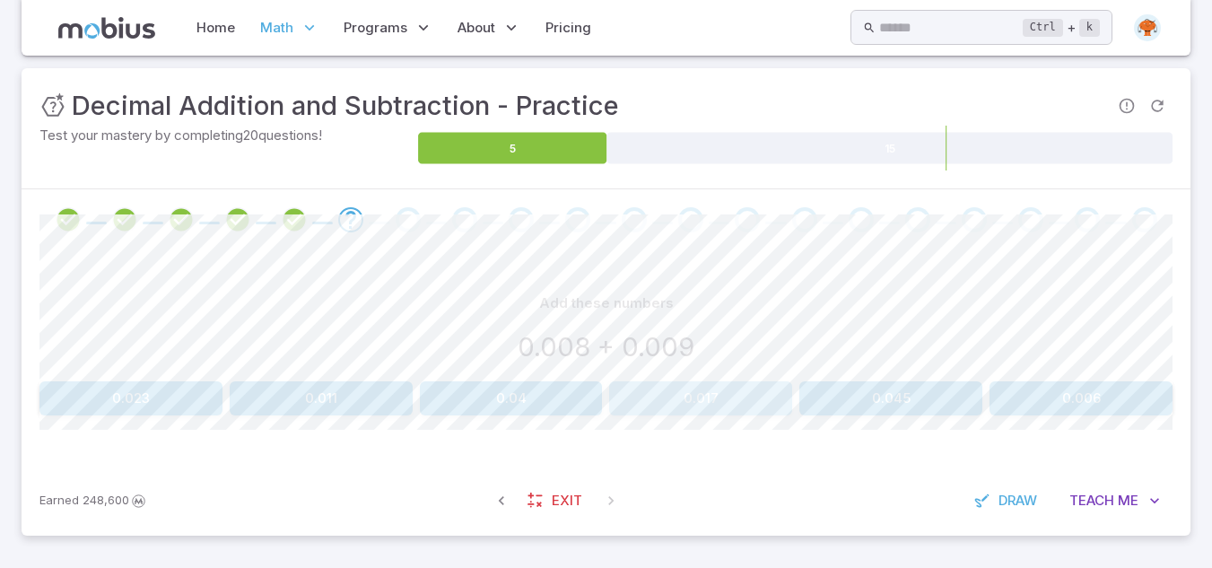
click at [666, 403] on button "0.017" at bounding box center [700, 398] width 183 height 34
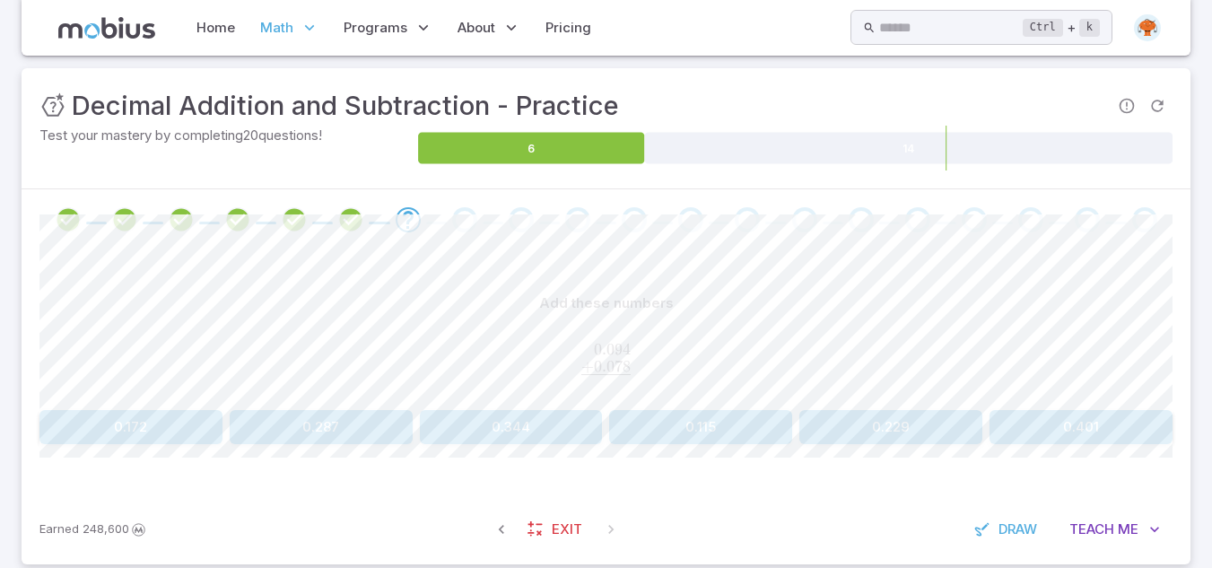
scroll to position [0, 0]
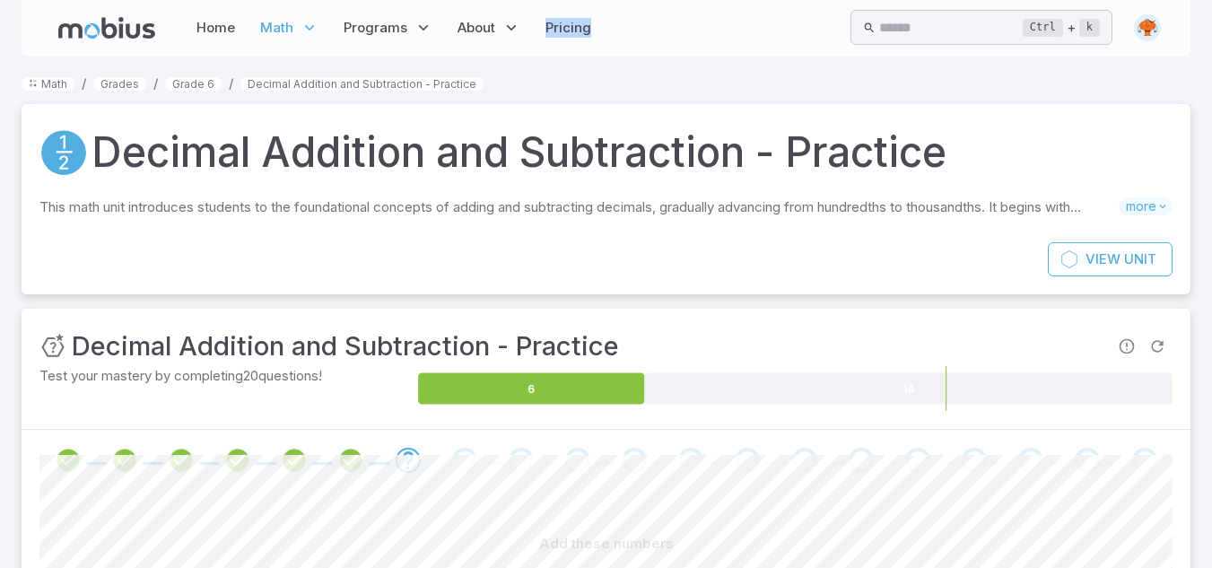
click at [534, 121] on body "chukwudi . Home Math Grade 1 Grade 2 Grade 3 Grade 4 Grade 5 Grade 6 Grade 7 Gr…" at bounding box center [606, 418] width 1212 height 837
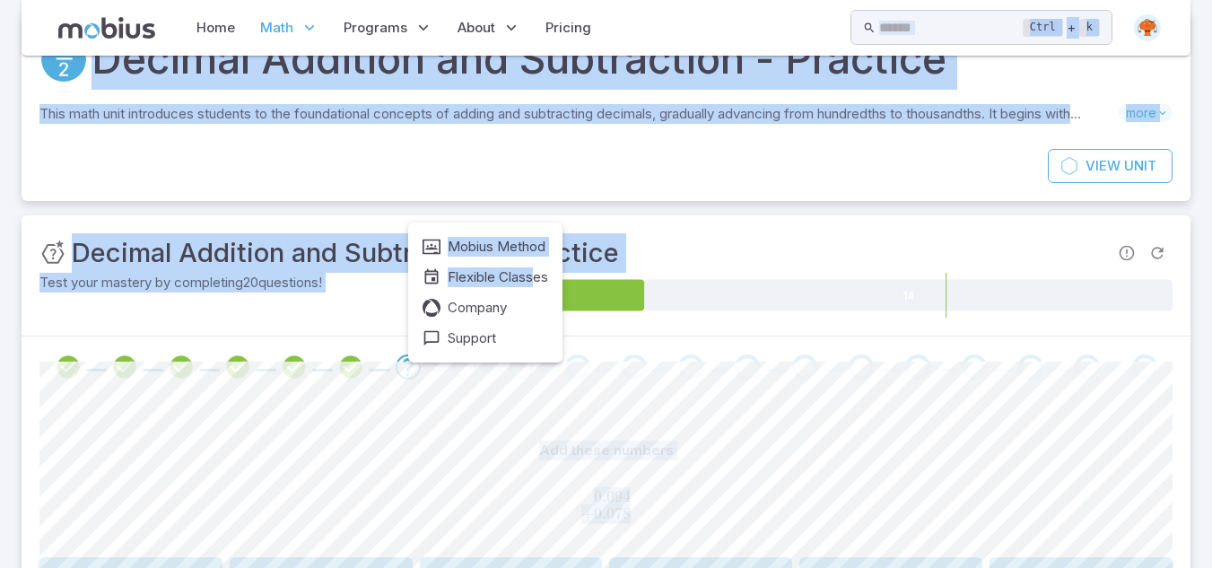
scroll to position [269, 0]
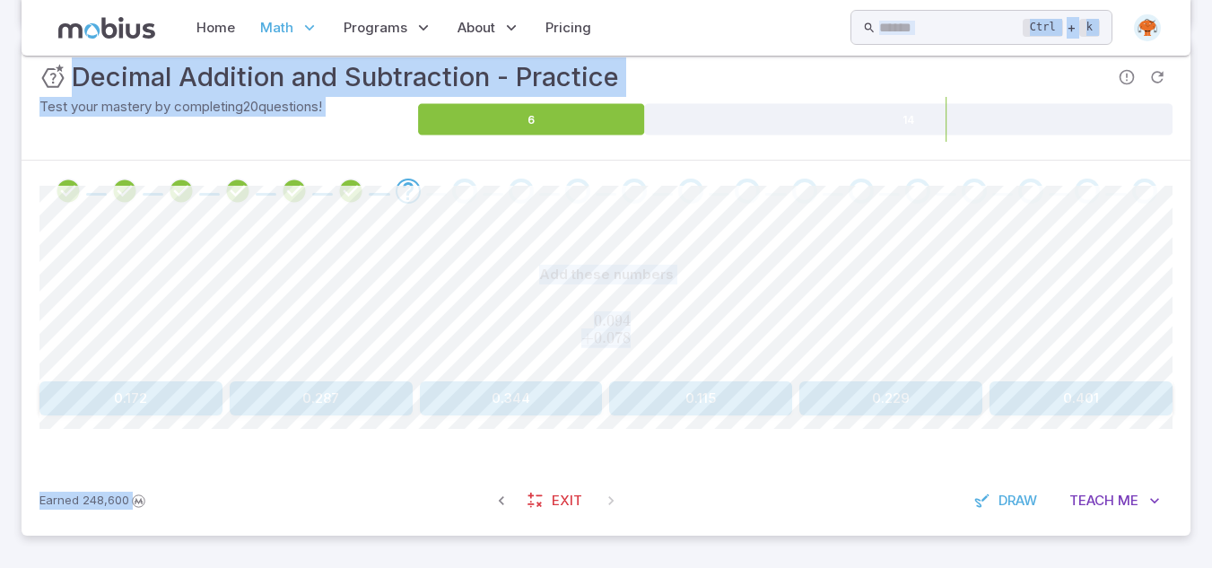
click at [779, 213] on div at bounding box center [606, 191] width 1169 height 61
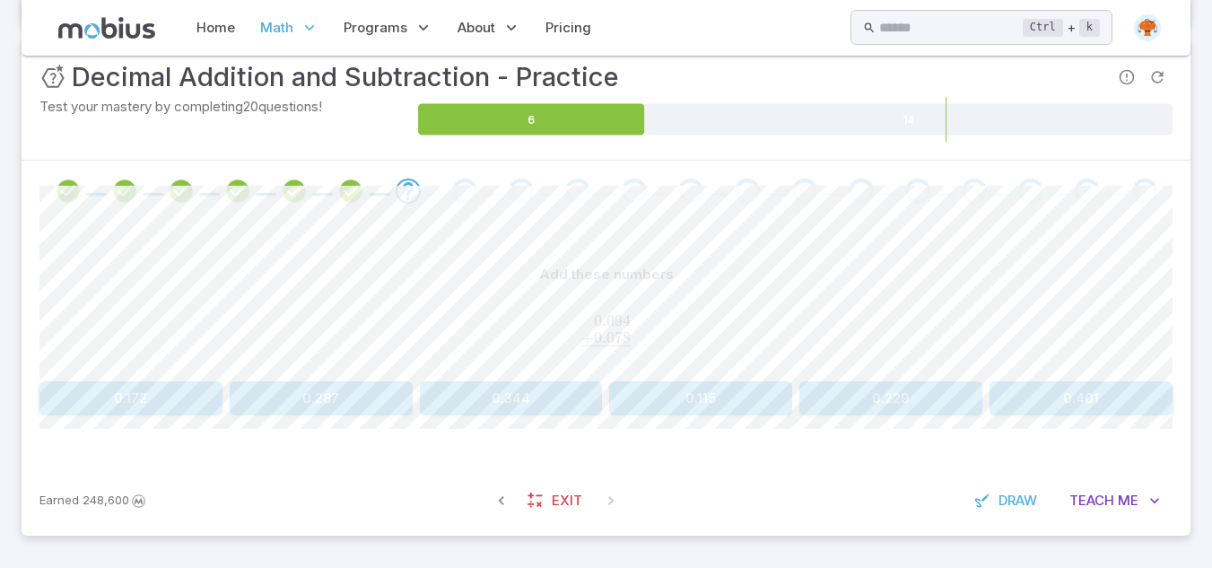
click at [735, 404] on button "0.115" at bounding box center [700, 398] width 183 height 34
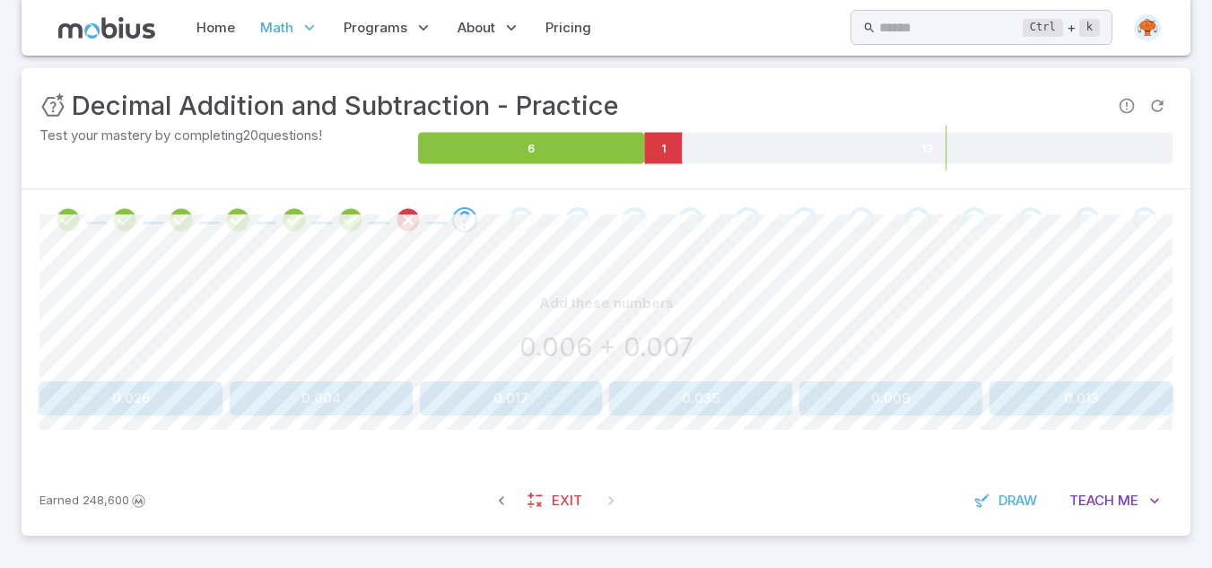
scroll to position [240, 0]
click at [1086, 400] on button "0.013" at bounding box center [1080, 398] width 183 height 34
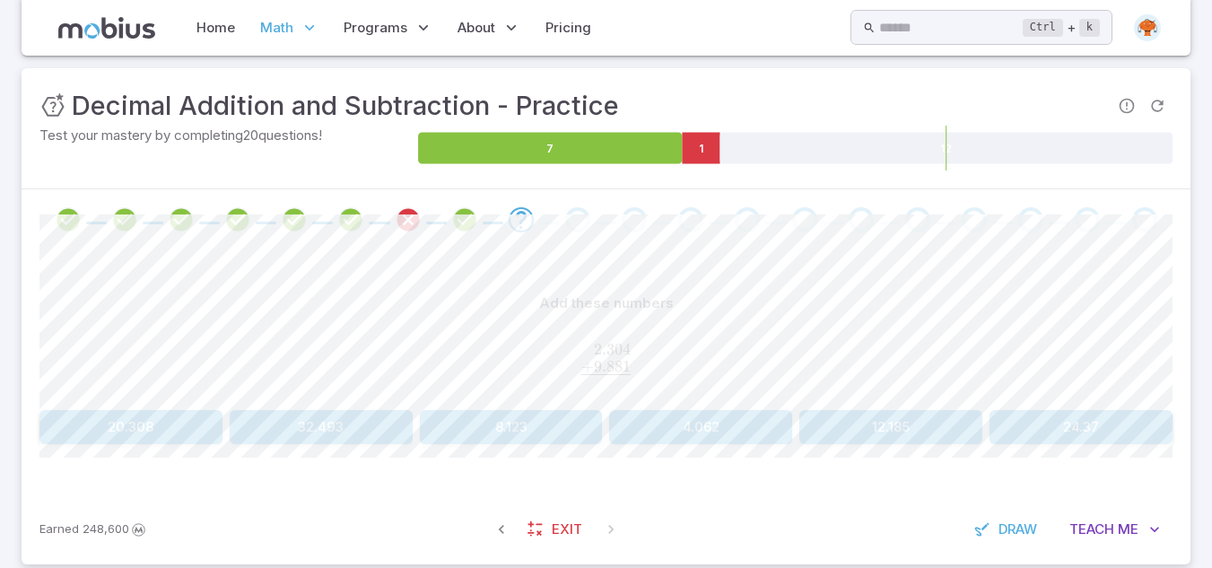
click at [917, 440] on button "12.185" at bounding box center [890, 427] width 183 height 34
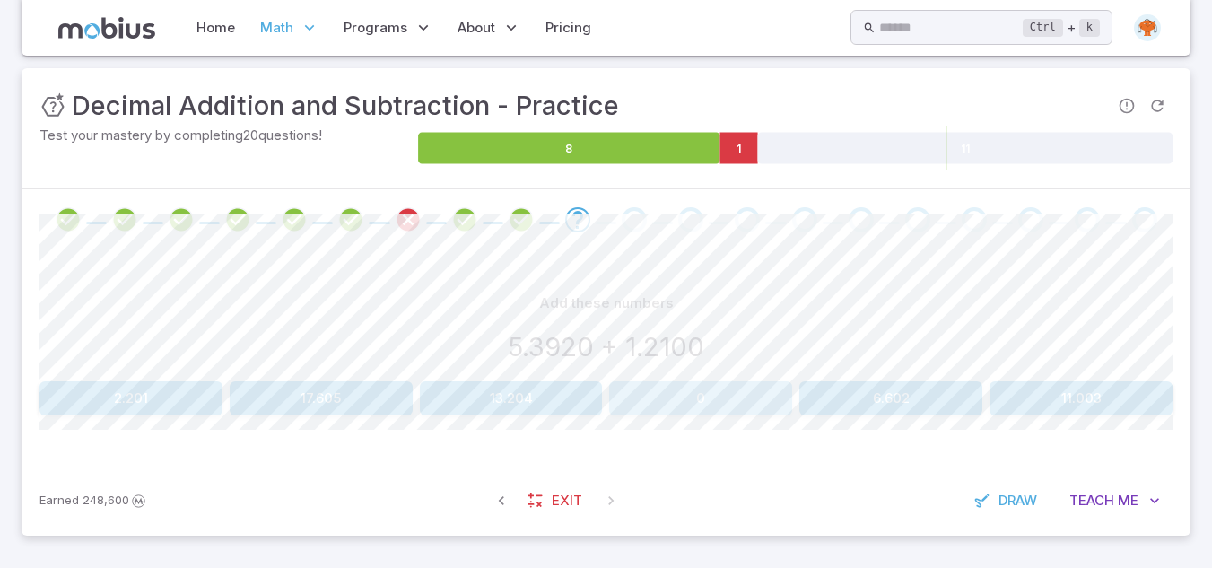
drag, startPoint x: 717, startPoint y: 392, endPoint x: 593, endPoint y: 357, distance: 129.5
click at [593, 357] on div "Add these numbers 5.3920 + 1.2100 2.201 17.605 13.204 0 6.602 11.003" at bounding box center [605, 350] width 1133 height 129
click at [895, 408] on button "6.602" at bounding box center [890, 398] width 183 height 34
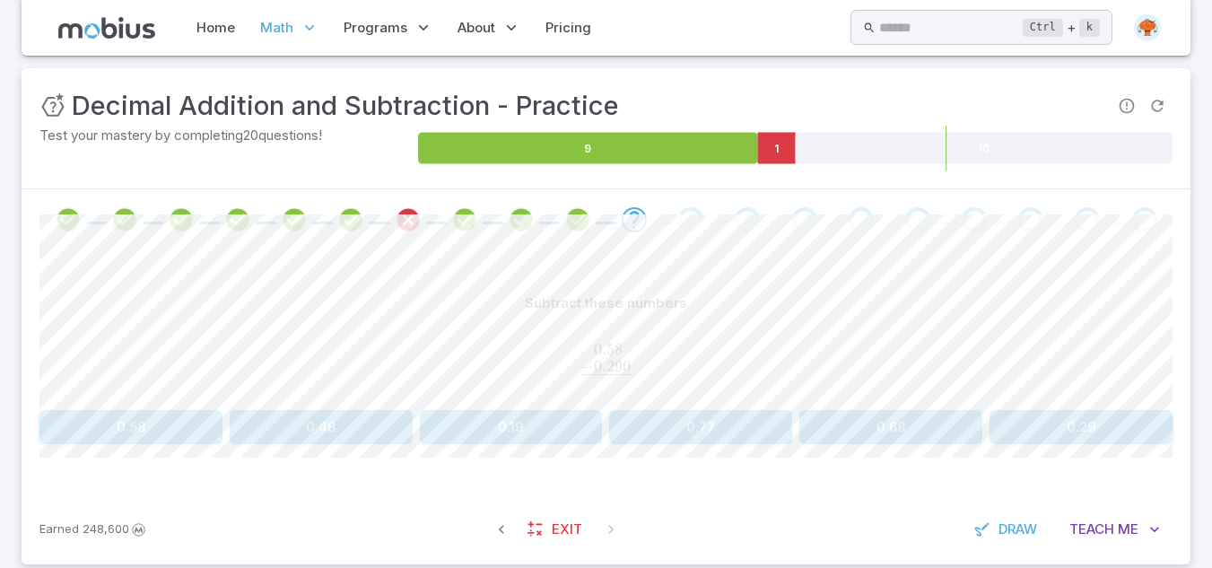
click at [348, 427] on button "0.48" at bounding box center [321, 427] width 183 height 34
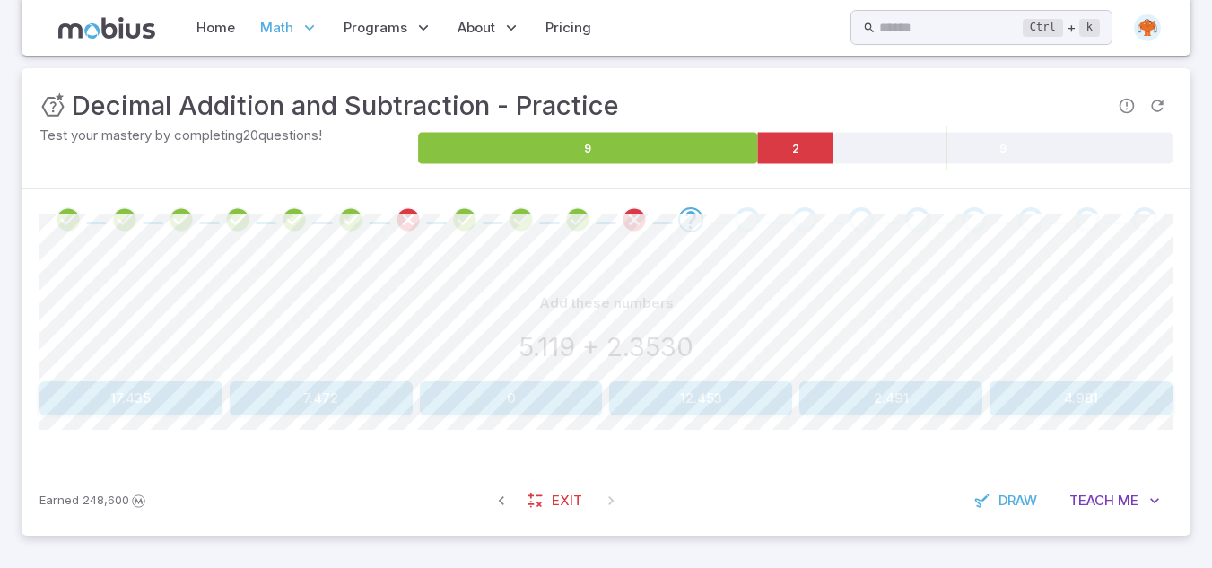
click at [1098, 402] on button "4.981" at bounding box center [1080, 398] width 183 height 34
click at [529, 406] on button "0.172" at bounding box center [511, 398] width 183 height 34
click at [115, 400] on button "1.505" at bounding box center [130, 398] width 183 height 34
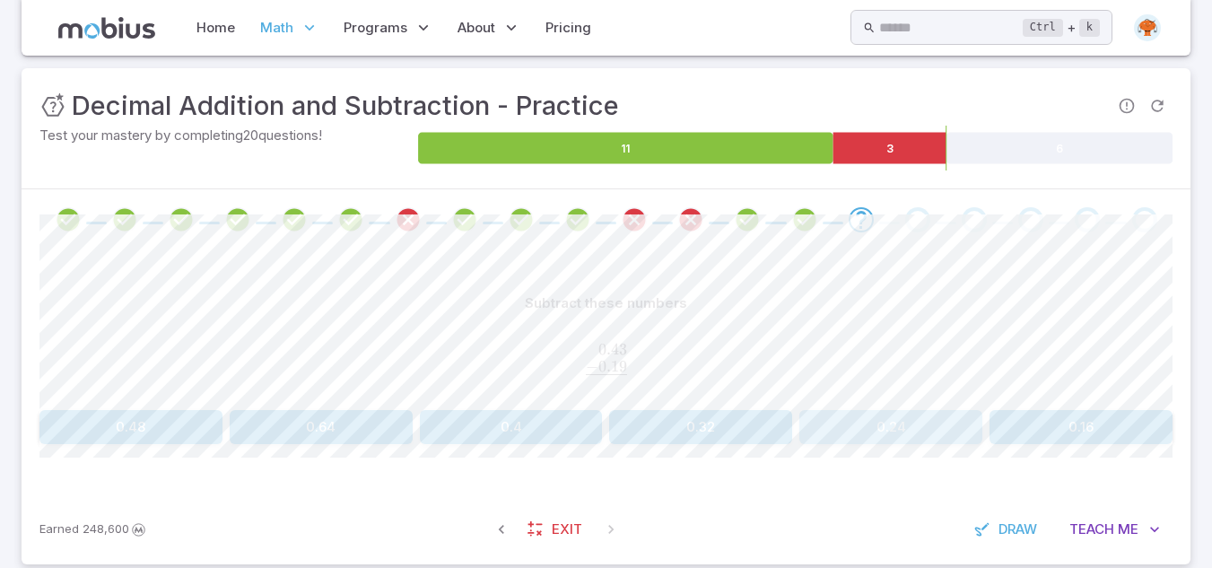
click at [886, 422] on button "0.24" at bounding box center [890, 427] width 183 height 34
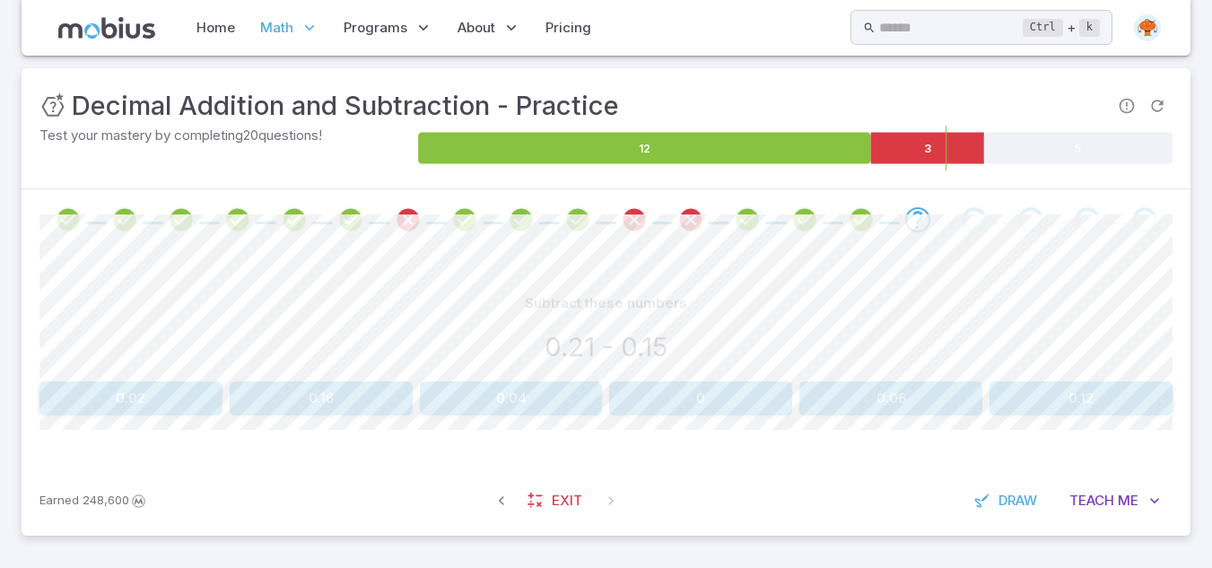
click at [850, 418] on div "Subtract these numbers 0.21 - 0.15 0.02 0.16 0.04 0 0.06 0.12 Canvas actions 10…" at bounding box center [605, 357] width 1133 height 215
click at [866, 405] on button "0.06" at bounding box center [890, 398] width 183 height 34
click at [1053, 389] on button "0.39" at bounding box center [1080, 398] width 183 height 34
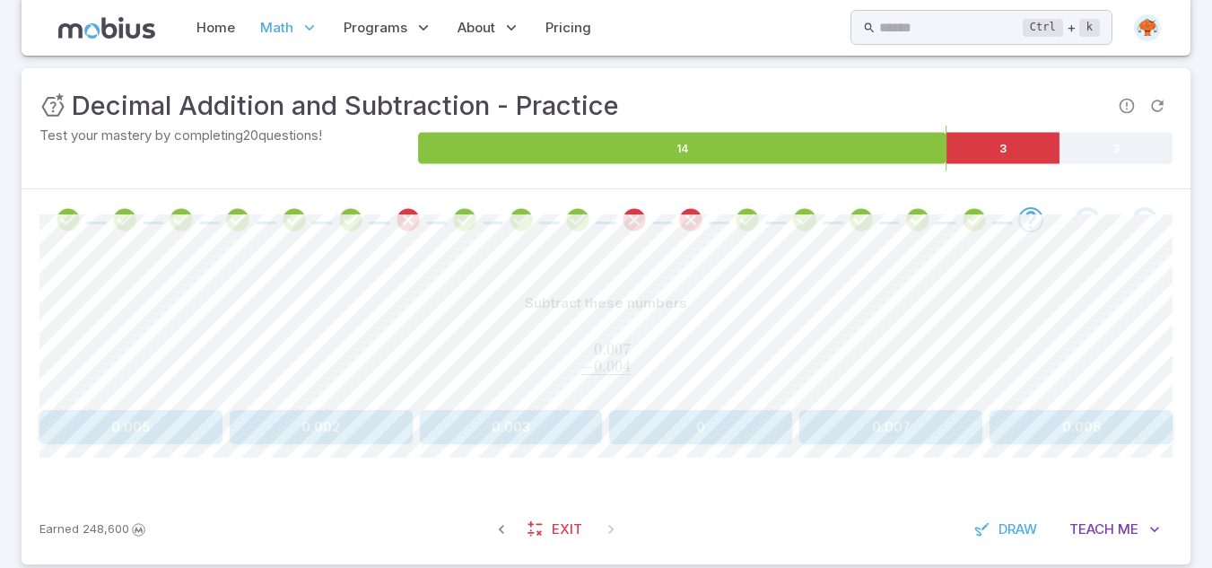
click at [487, 433] on button "0.003" at bounding box center [511, 427] width 183 height 34
click at [1075, 437] on button "0.008" at bounding box center [1080, 427] width 183 height 34
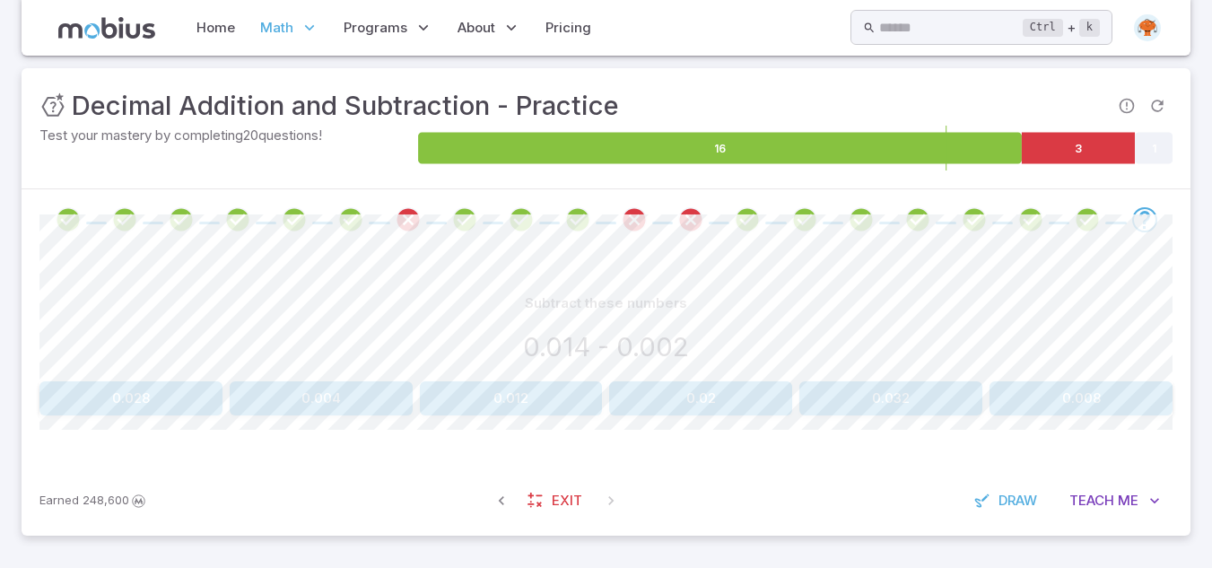
click at [517, 403] on button "0.012" at bounding box center [511, 398] width 183 height 34
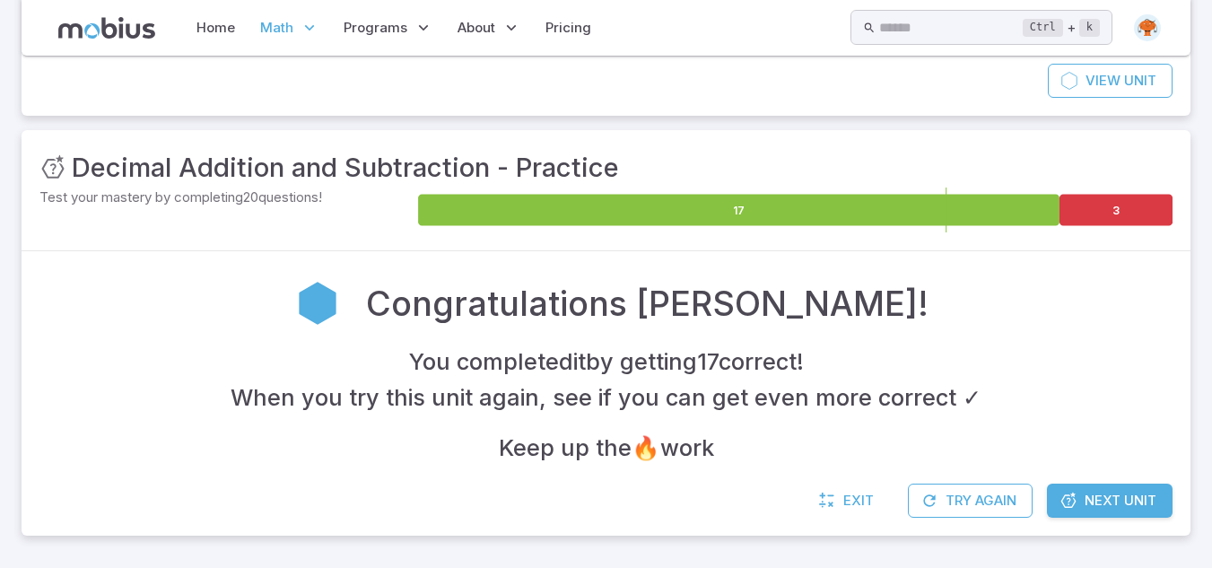
scroll to position [178, 0]
click at [1095, 511] on link "Next Unit" at bounding box center [1110, 500] width 126 height 34
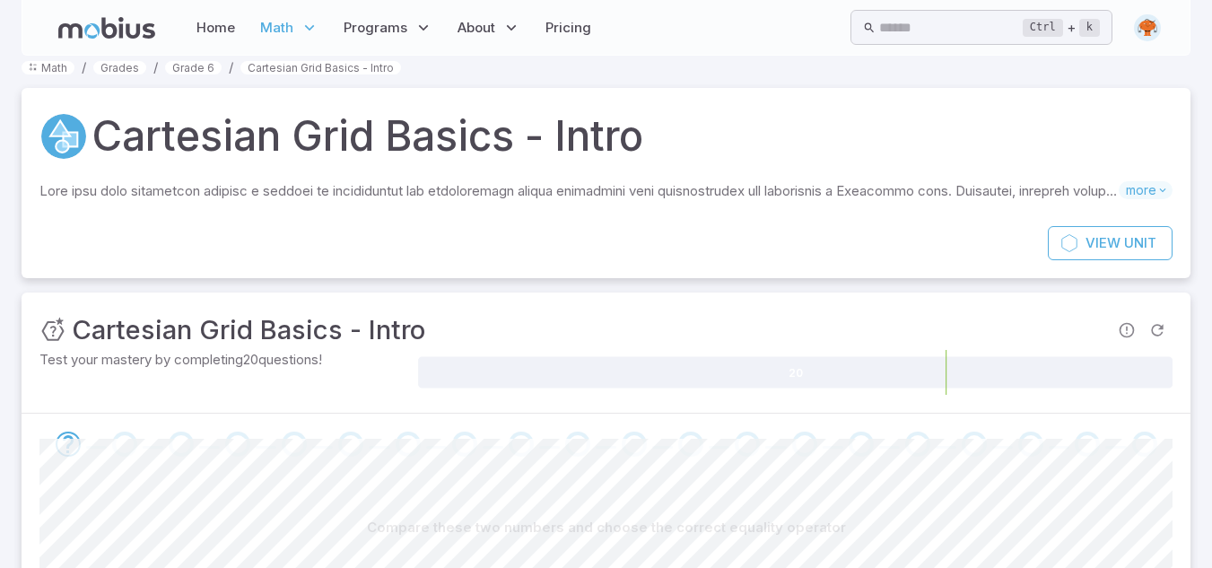
scroll to position [0, 0]
